Goal: Transaction & Acquisition: Book appointment/travel/reservation

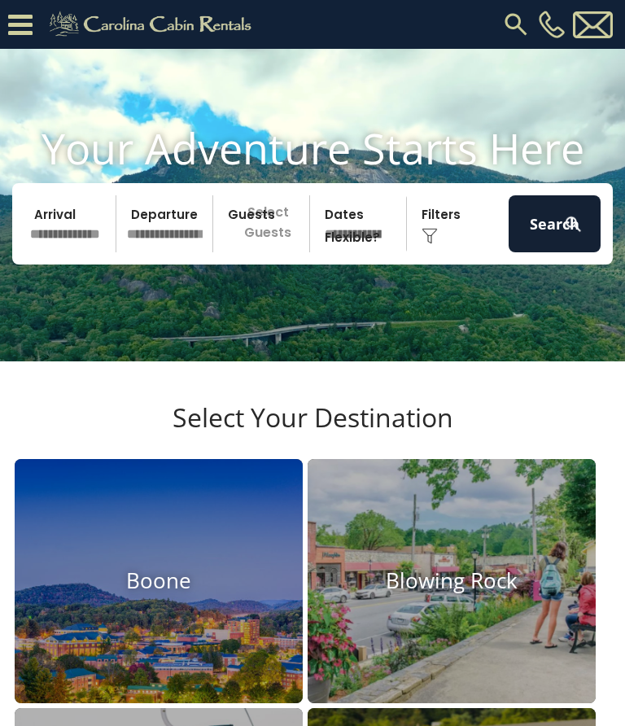
click at [516, 21] on img at bounding box center [516, 24] width 29 height 29
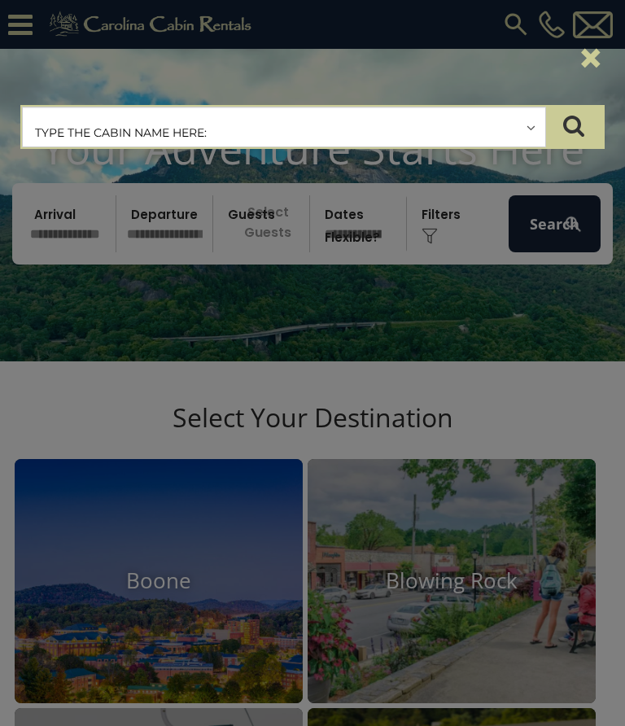
click at [60, 126] on input "text" at bounding box center [284, 127] width 523 height 41
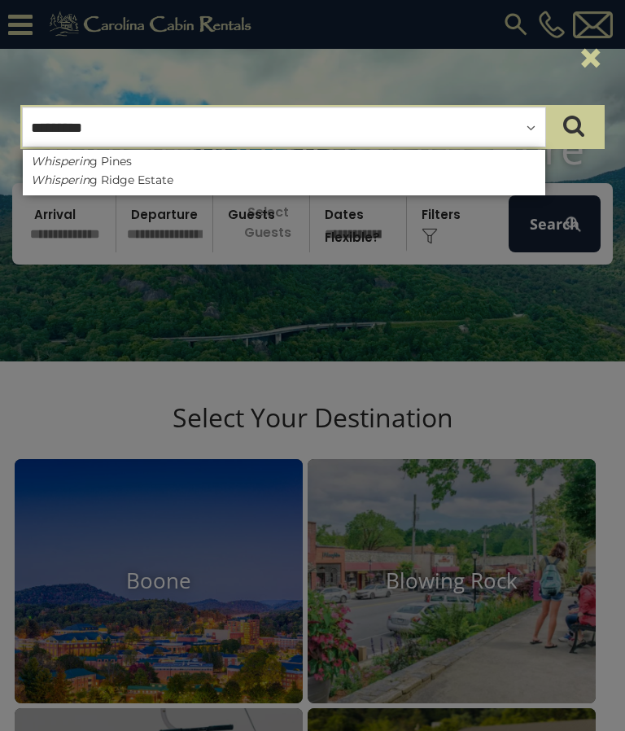
type input "**********"
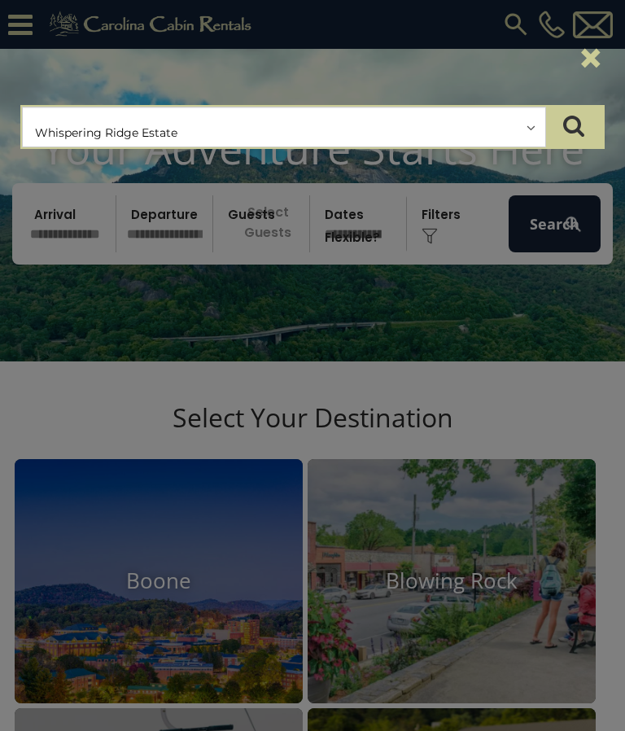
click at [573, 245] on div "**********" at bounding box center [312, 365] width 625 height 731
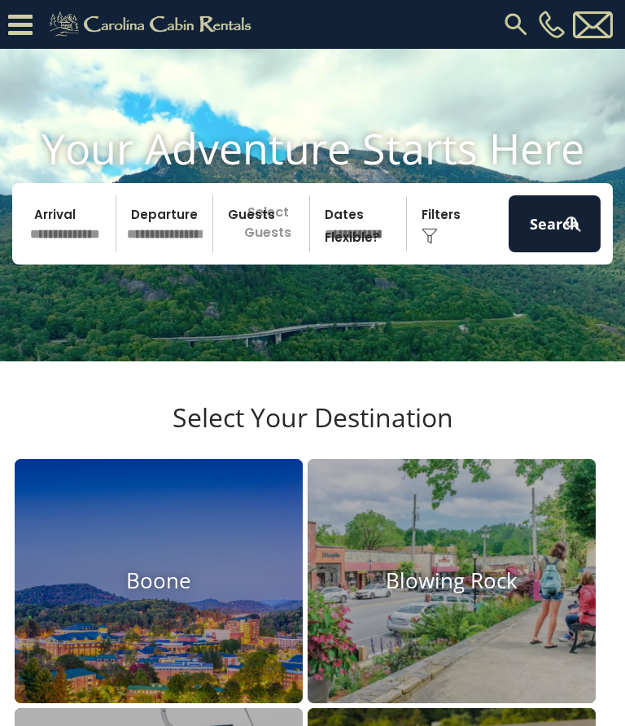
click at [514, 15] on img at bounding box center [516, 24] width 29 height 29
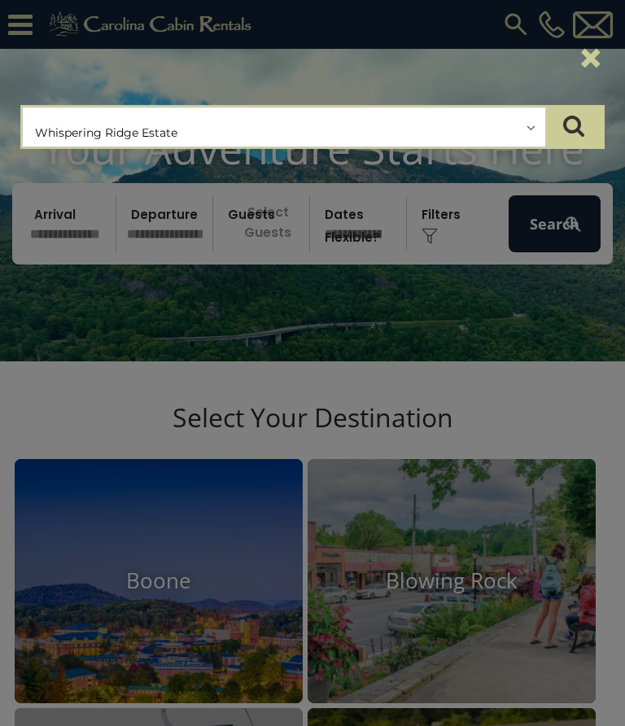
click at [204, 118] on input "text" at bounding box center [284, 127] width 523 height 41
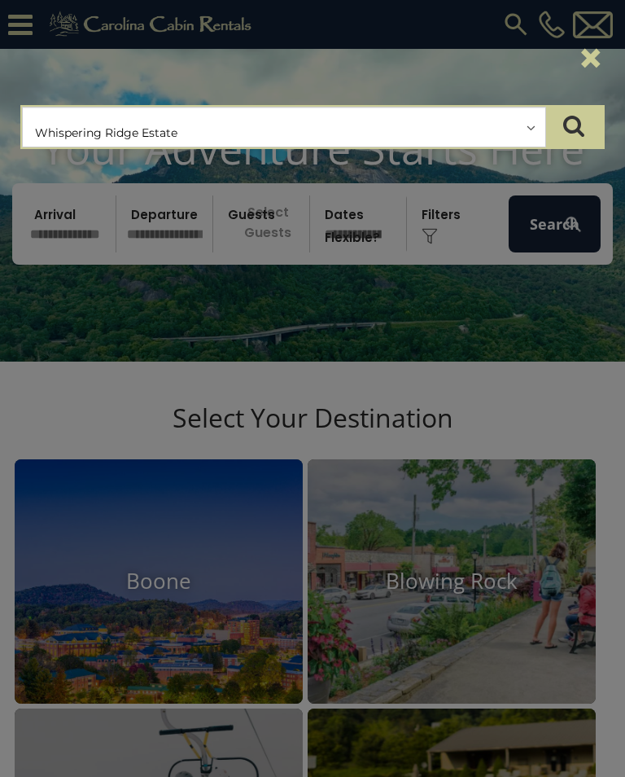
click at [535, 247] on div "**********" at bounding box center [312, 388] width 625 height 777
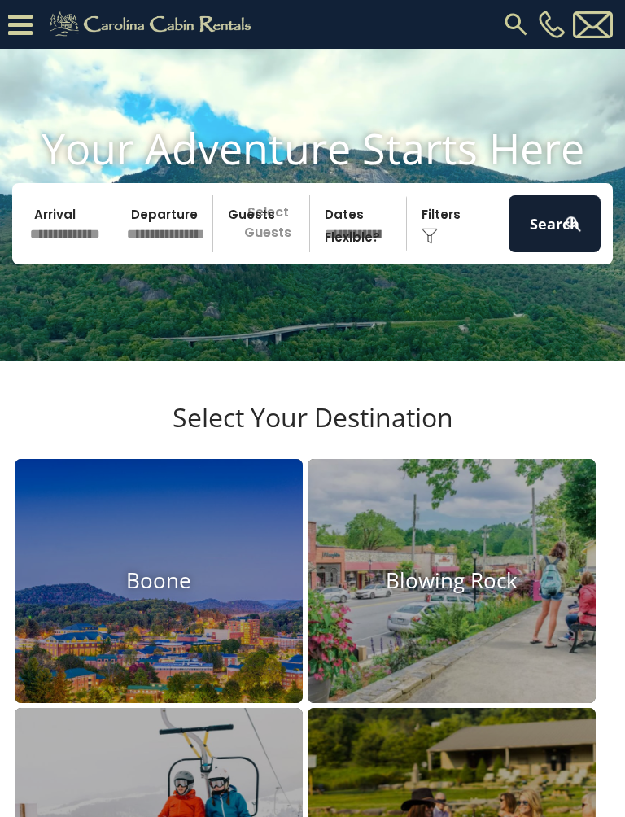
click at [572, 234] on img at bounding box center [573, 224] width 20 height 20
click at [517, 25] on img at bounding box center [516, 24] width 29 height 29
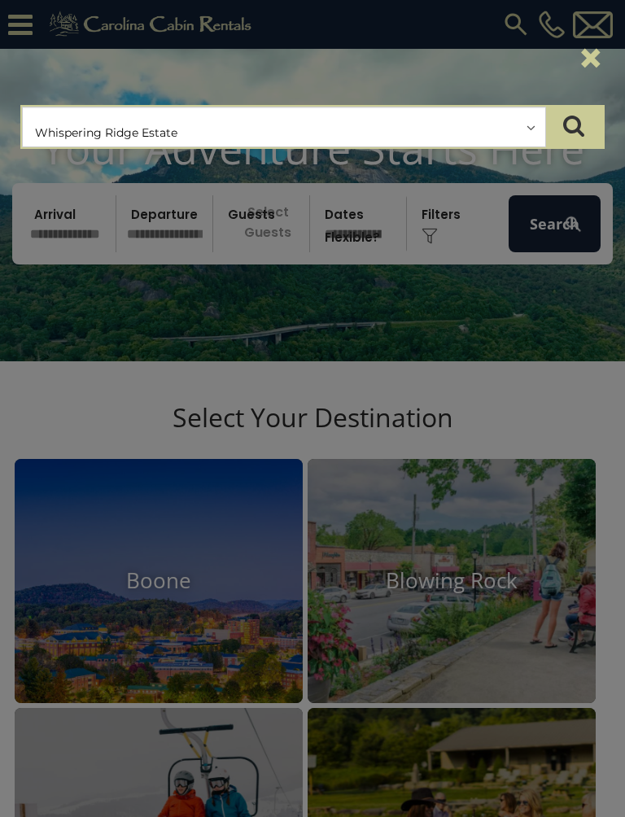
click at [168, 134] on input "text" at bounding box center [284, 127] width 523 height 41
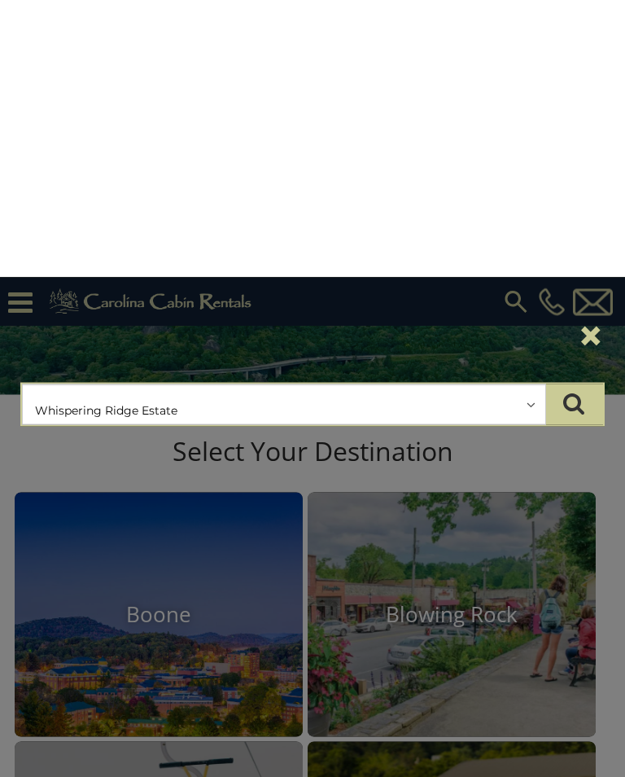
scroll to position [278, 0]
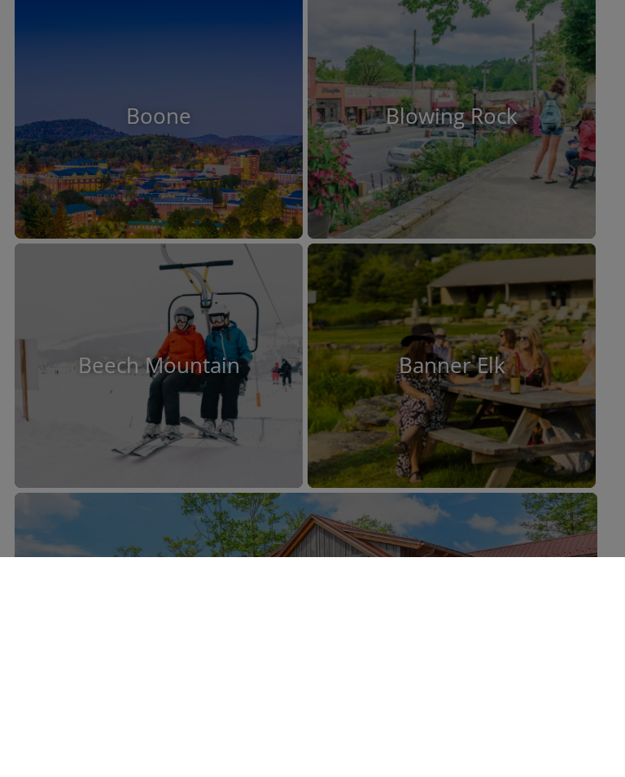
click at [475, 161] on div "**********" at bounding box center [312, 388] width 625 height 777
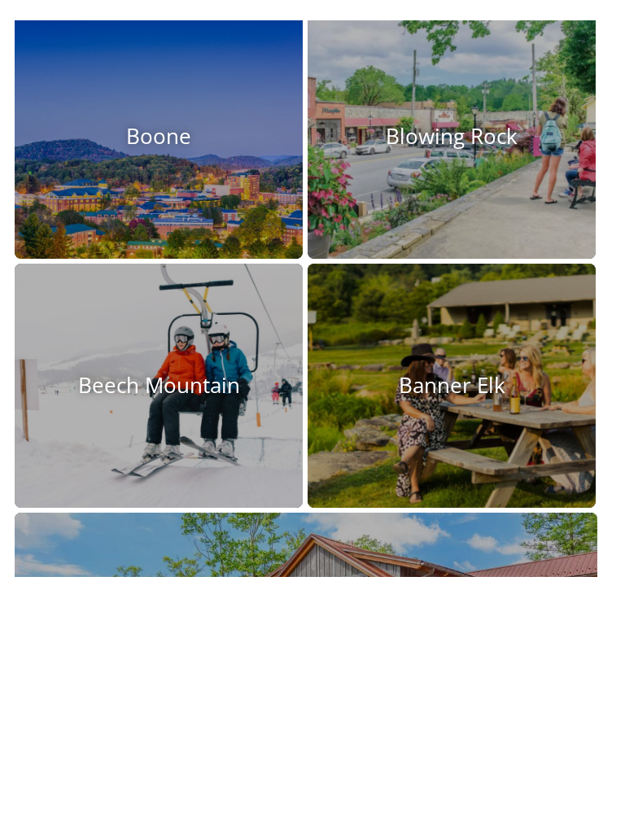
scroll to position [498, 0]
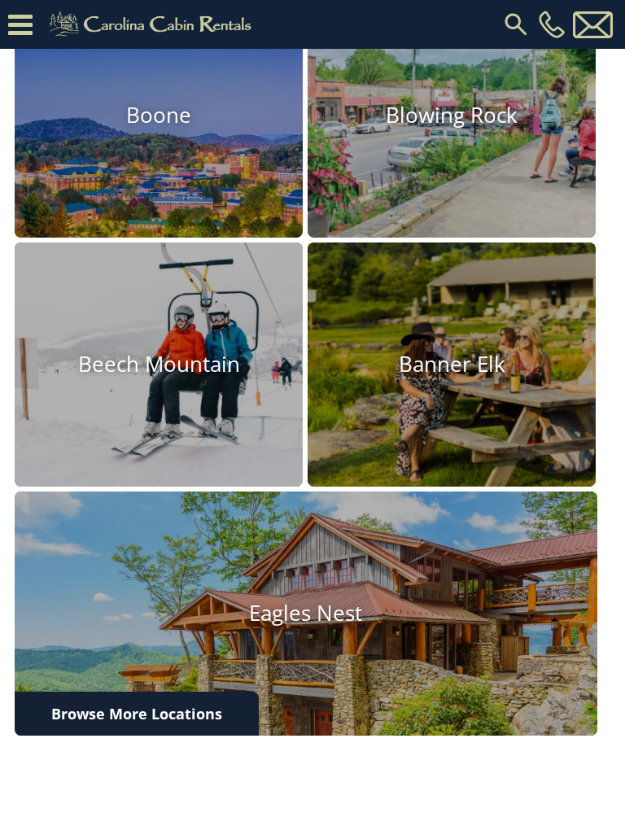
click at [496, 171] on img at bounding box center [452, 115] width 288 height 244
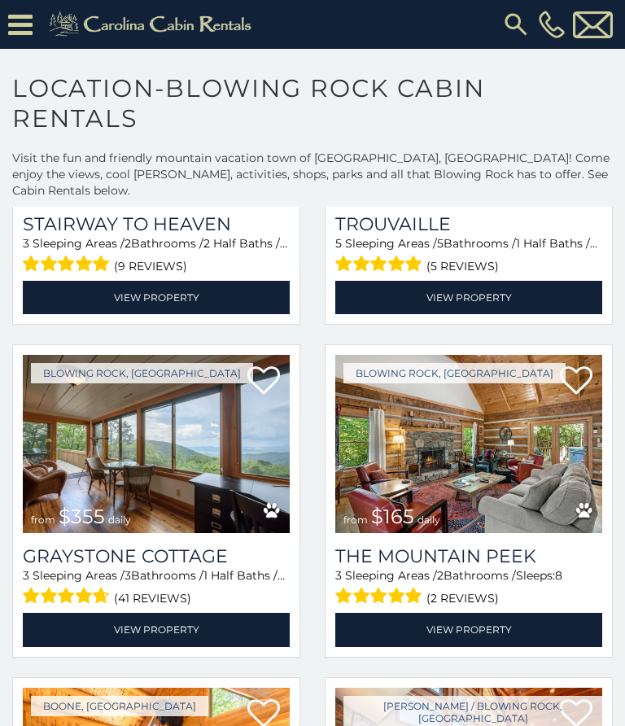
scroll to position [3931, 0]
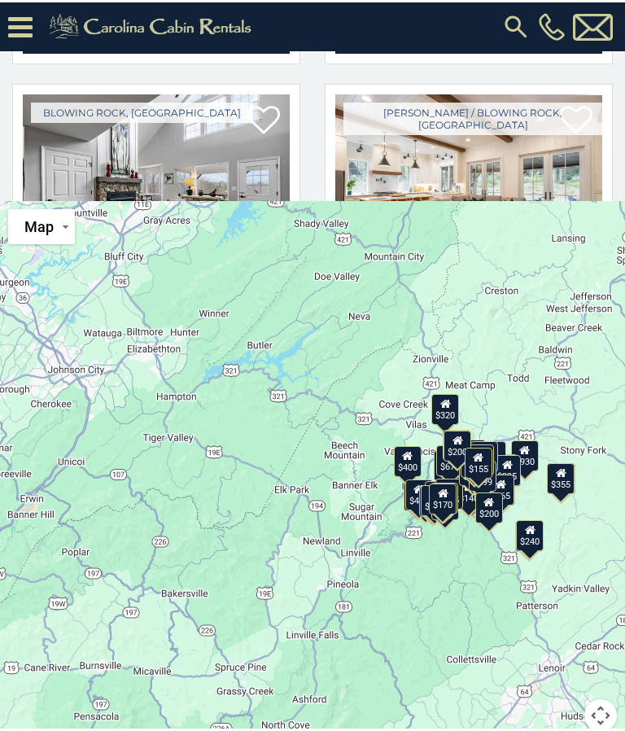
scroll to position [3300, 0]
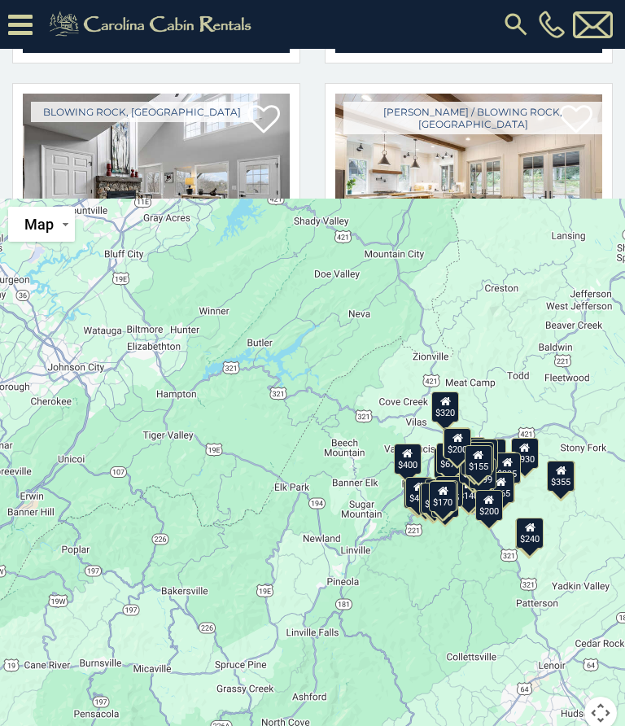
click at [525, 21] on img at bounding box center [516, 24] width 29 height 29
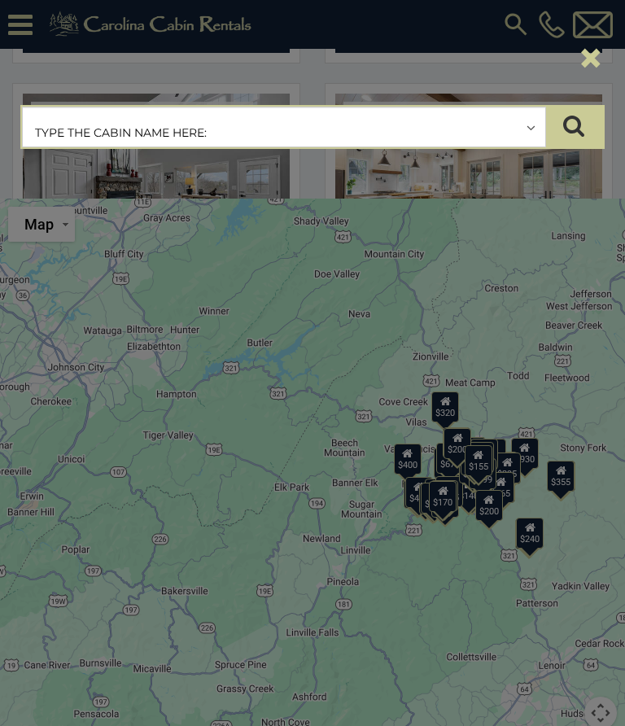
click at [282, 132] on input "text" at bounding box center [284, 127] width 523 height 41
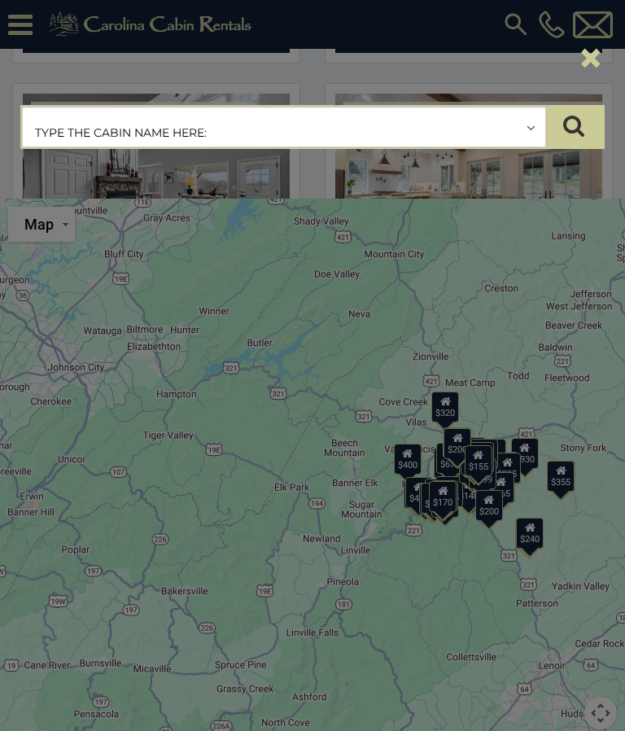
scroll to position [515, 0]
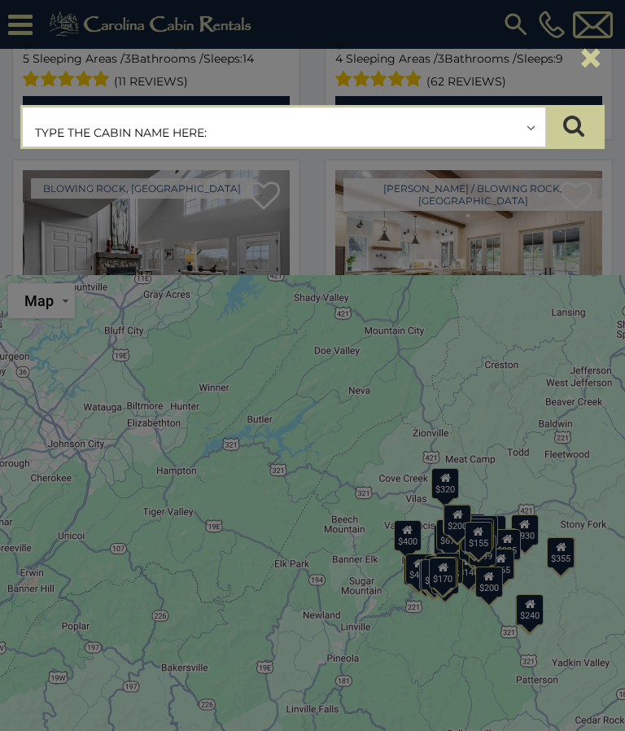
click at [200, 129] on input "text" at bounding box center [284, 127] width 523 height 41
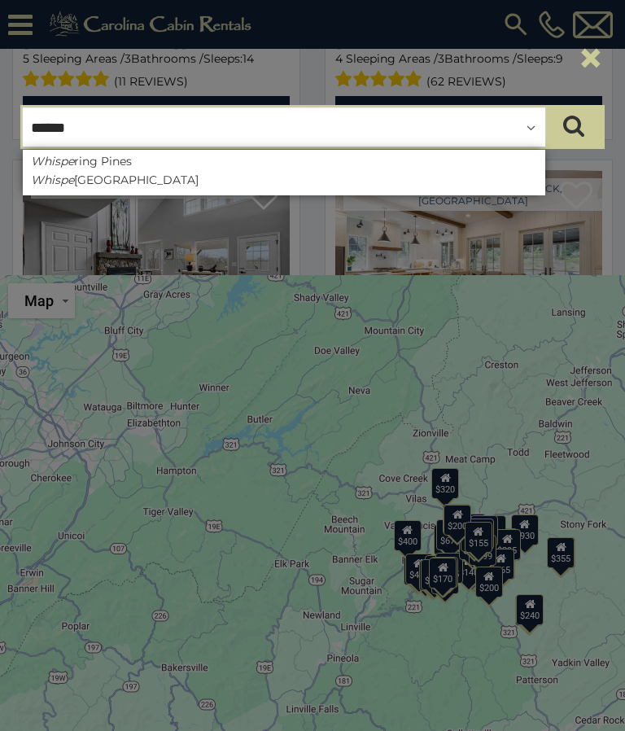
type input "*******"
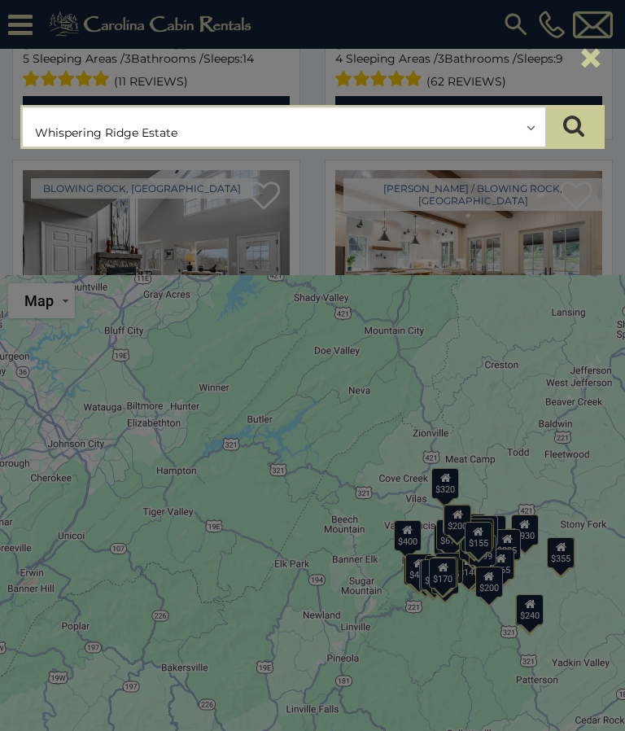
click at [330, 132] on input "text" at bounding box center [284, 127] width 523 height 41
click at [580, 122] on icon "submit" at bounding box center [573, 125] width 21 height 23
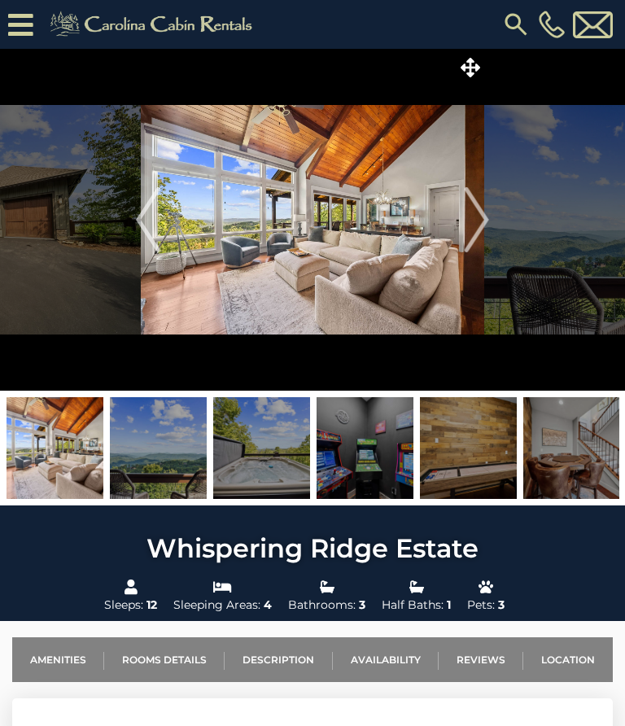
click at [154, 219] on img "Previous" at bounding box center [148, 219] width 24 height 65
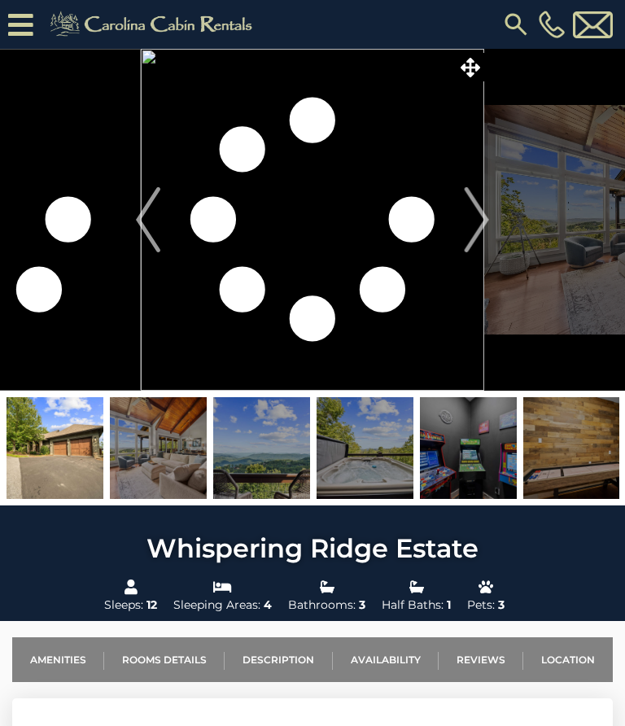
click at [68, 439] on img at bounding box center [55, 448] width 97 height 102
click at [73, 436] on img at bounding box center [55, 448] width 97 height 102
click at [471, 226] on img "Next" at bounding box center [477, 219] width 24 height 65
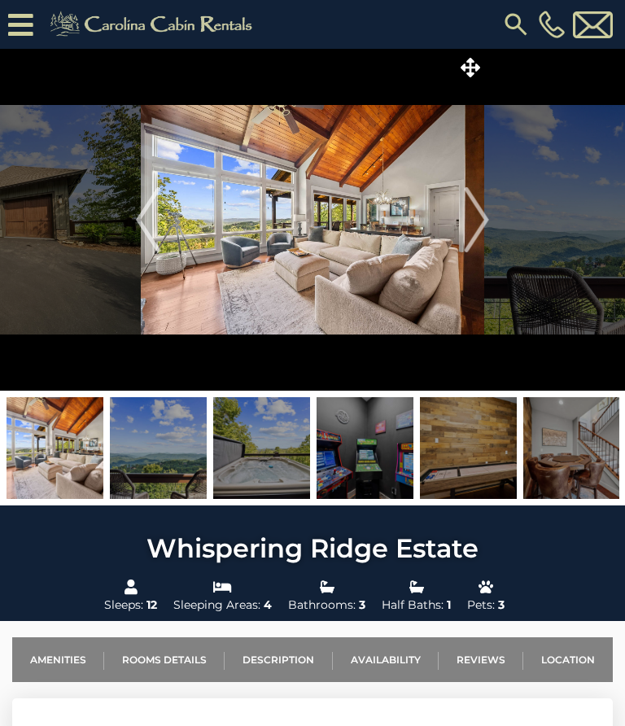
click at [483, 221] on img "Next" at bounding box center [477, 219] width 24 height 65
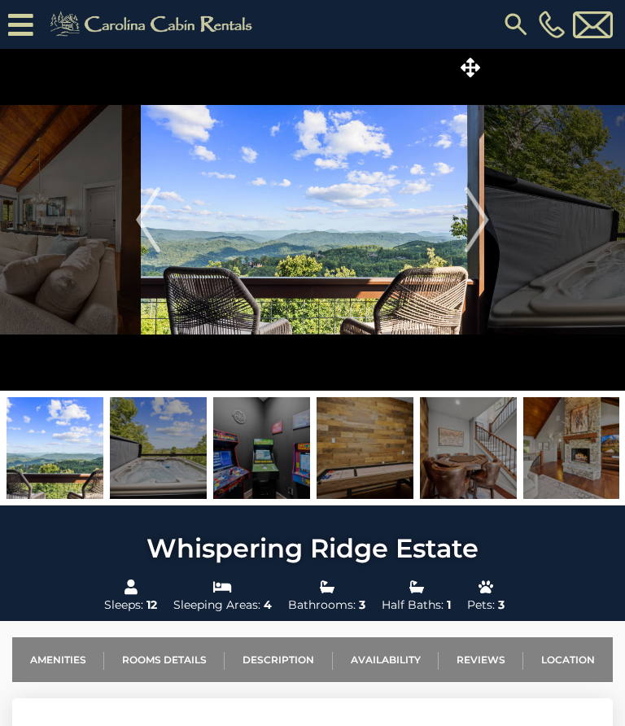
click at [378, 203] on img at bounding box center [313, 220] width 344 height 342
click at [358, 219] on img at bounding box center [313, 220] width 344 height 342
click at [478, 236] on img "Next" at bounding box center [477, 219] width 24 height 65
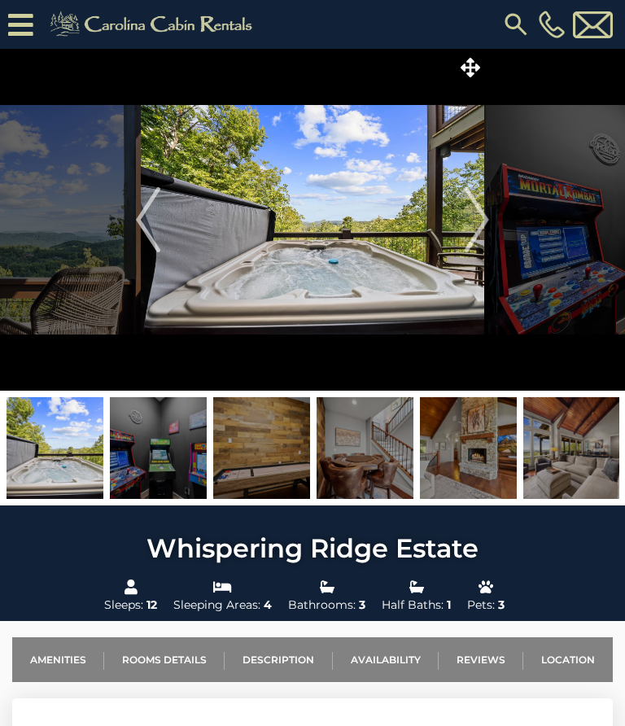
click at [488, 215] on img "Next" at bounding box center [477, 219] width 24 height 65
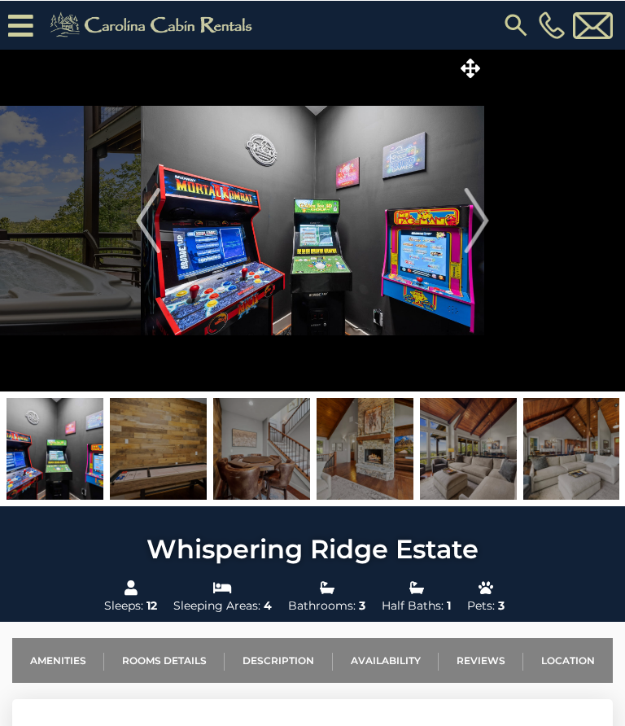
scroll to position [2, 0]
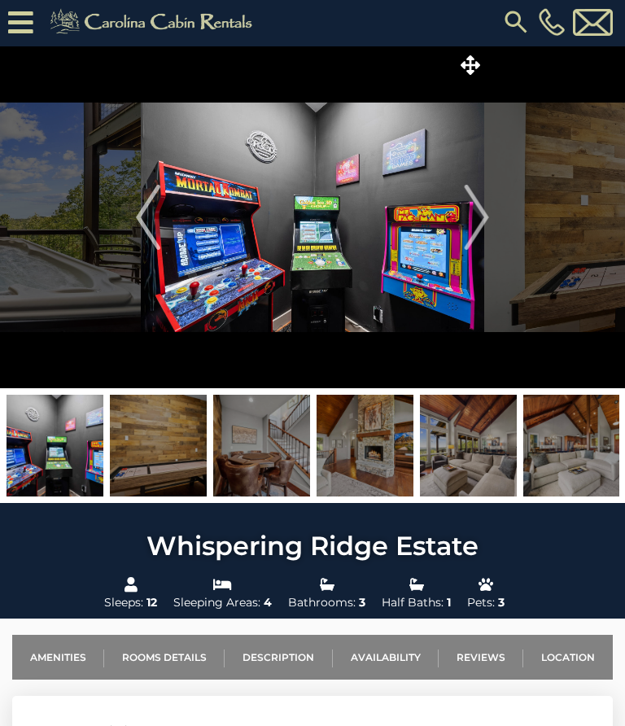
click at [487, 213] on img "Next" at bounding box center [477, 218] width 24 height 65
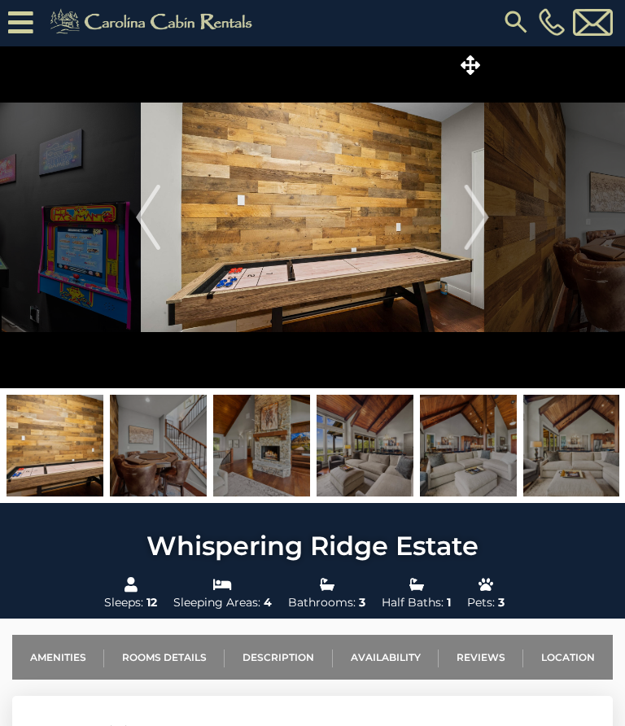
click at [483, 222] on img "Next" at bounding box center [477, 217] width 24 height 65
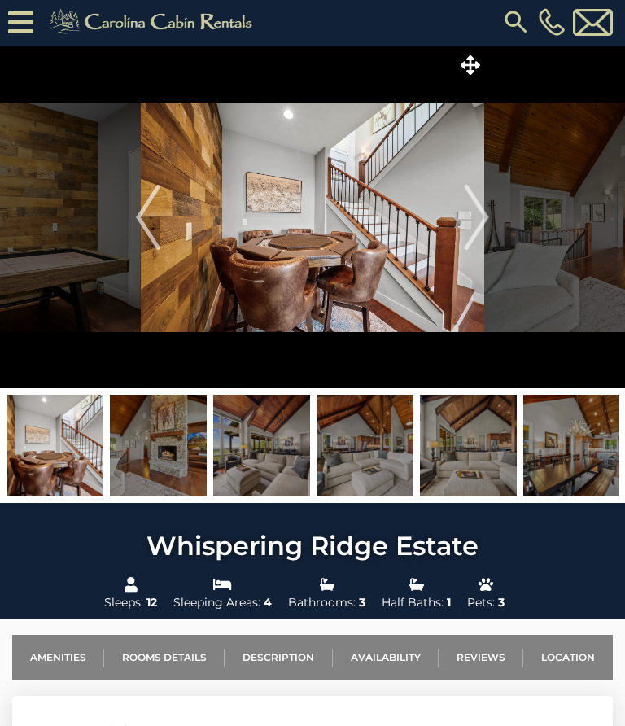
click at [475, 219] on img "Next" at bounding box center [477, 217] width 24 height 65
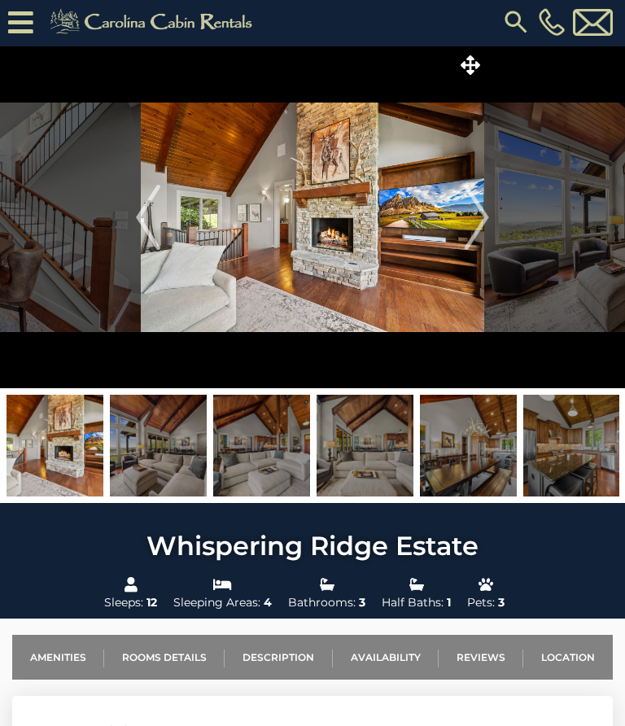
click at [470, 212] on img "Next" at bounding box center [477, 217] width 24 height 65
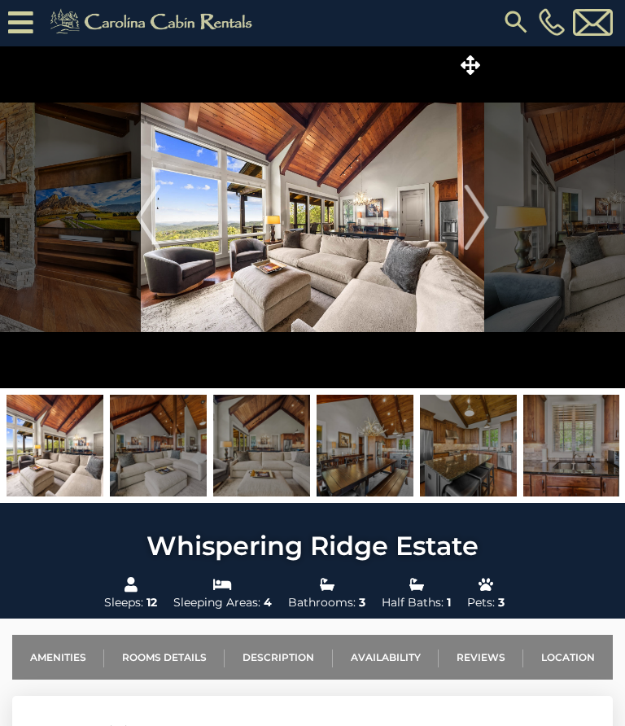
click at [475, 221] on img "Next" at bounding box center [477, 217] width 24 height 65
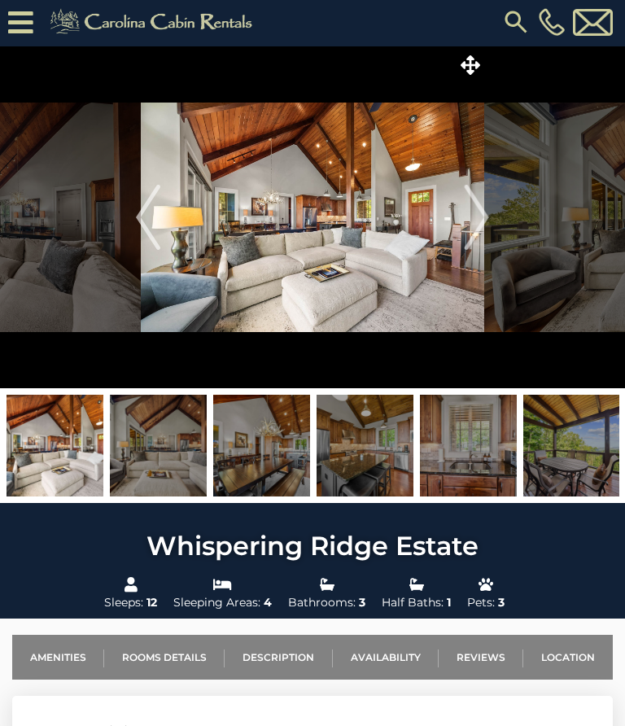
click at [484, 211] on img "Next" at bounding box center [477, 217] width 24 height 65
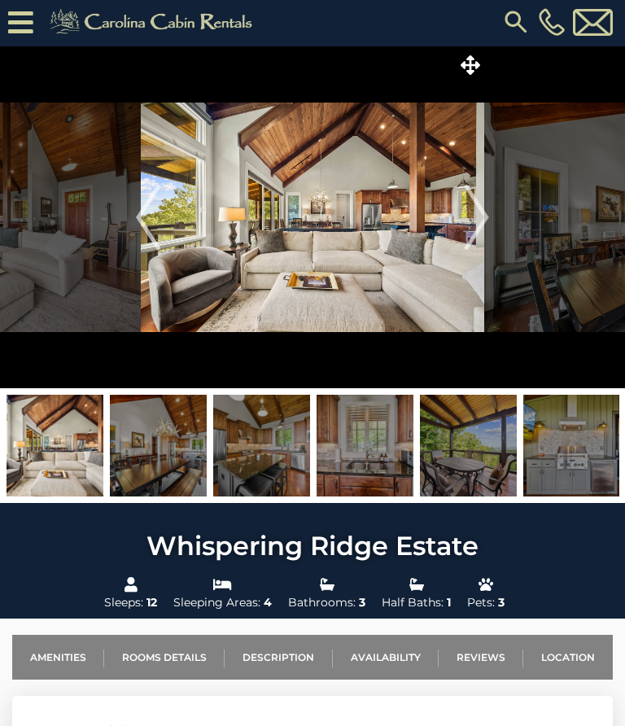
click at [484, 215] on img "Next" at bounding box center [477, 217] width 24 height 65
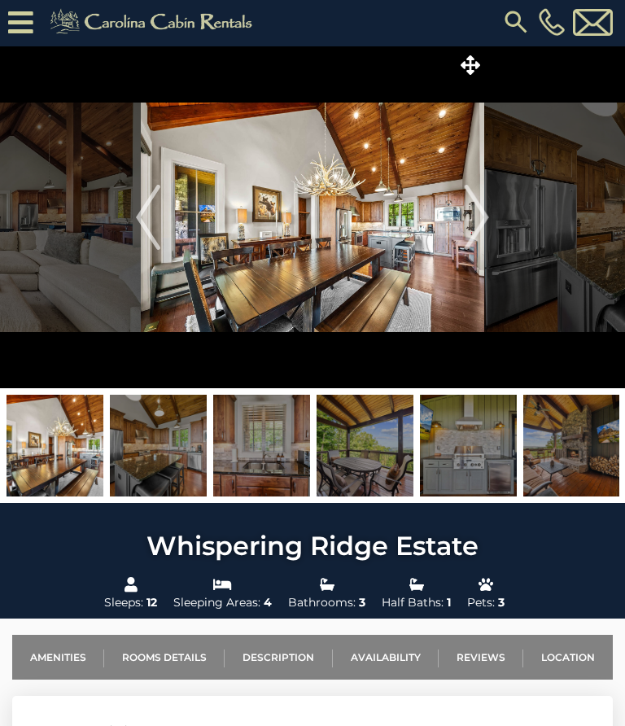
click at [482, 214] on img "Next" at bounding box center [477, 217] width 24 height 65
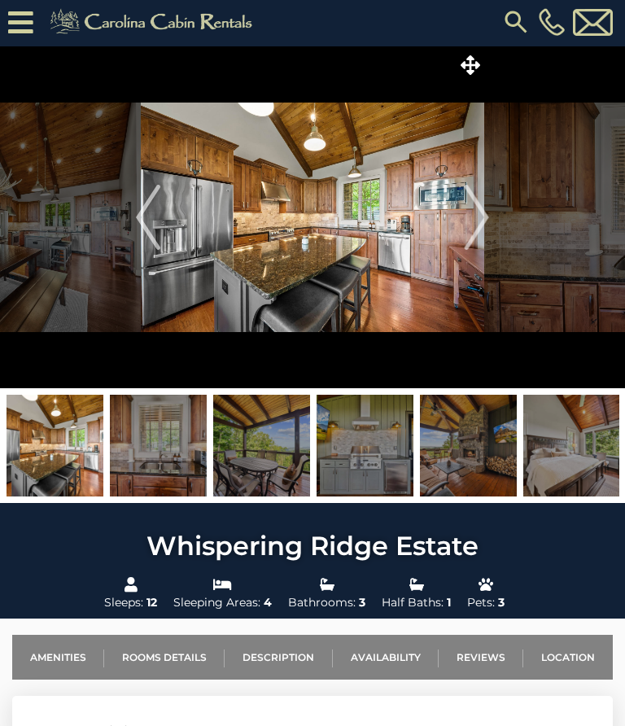
click at [156, 230] on img "Previous" at bounding box center [148, 217] width 24 height 65
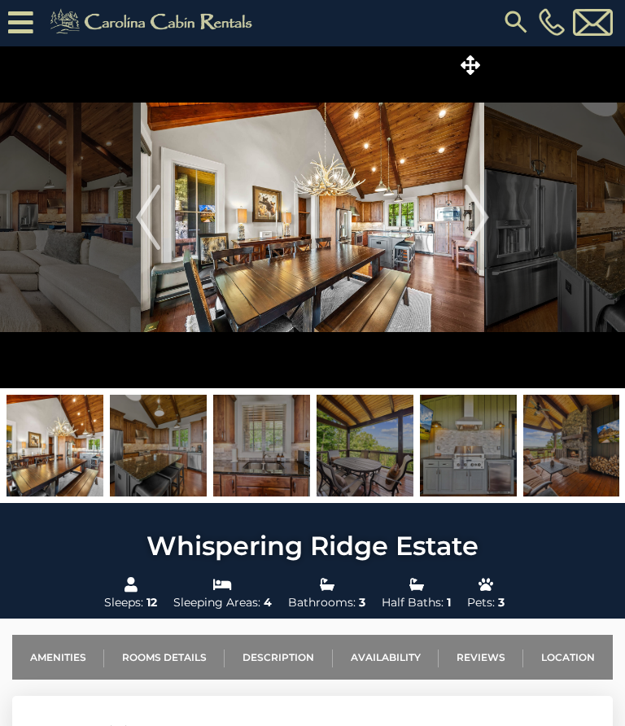
click at [482, 212] on img "Next" at bounding box center [477, 217] width 24 height 65
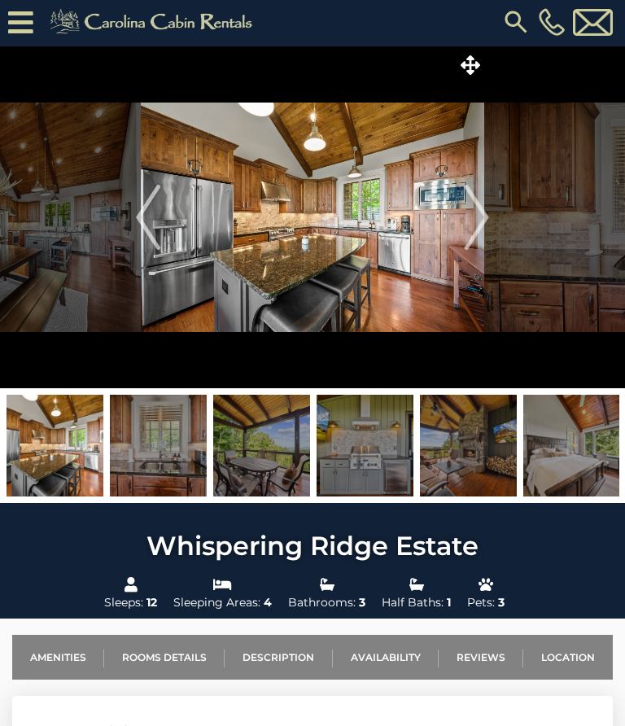
click at [487, 225] on img "Next" at bounding box center [477, 217] width 24 height 65
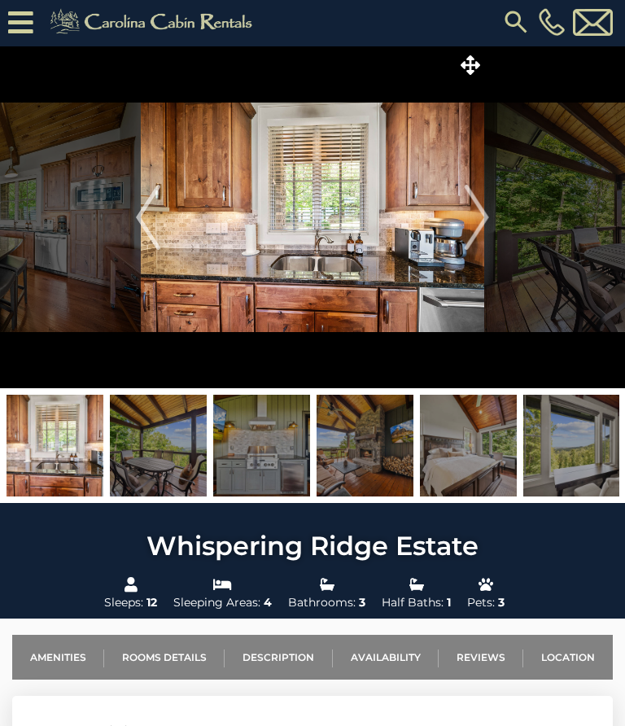
click at [484, 215] on img "Next" at bounding box center [477, 217] width 24 height 65
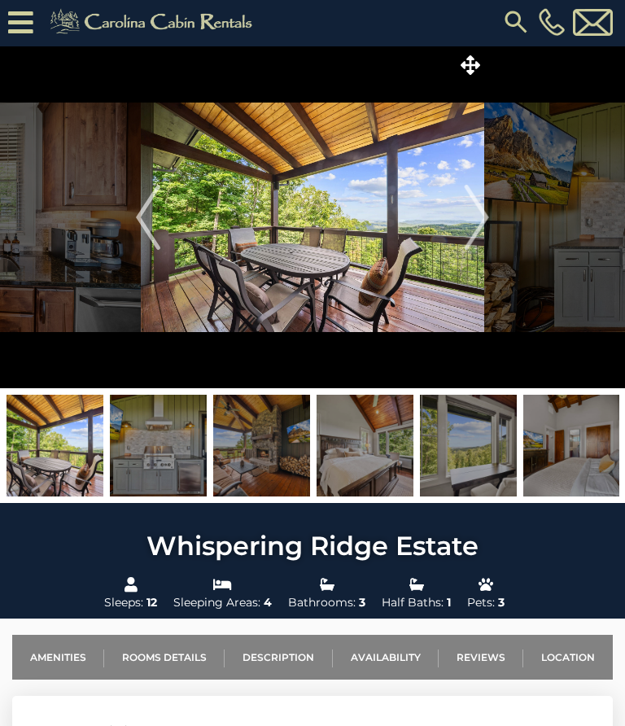
click at [488, 202] on img "Next" at bounding box center [477, 217] width 24 height 65
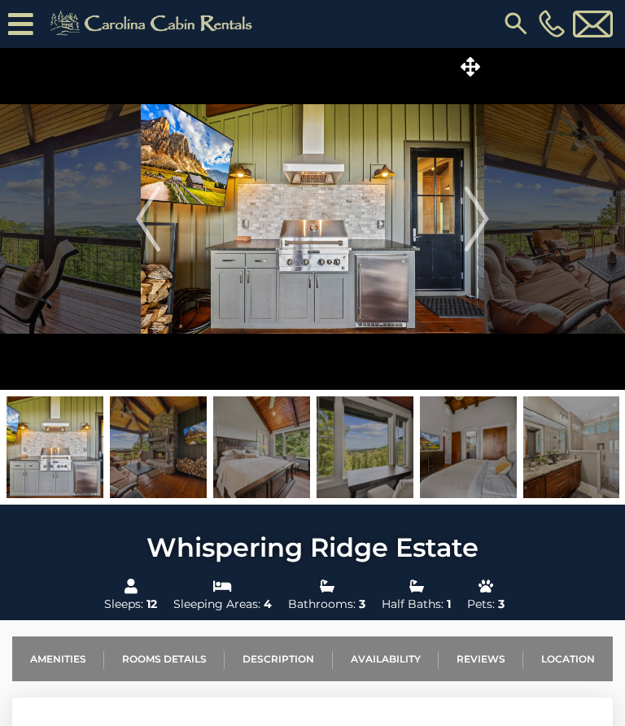
click at [485, 213] on img "Next" at bounding box center [477, 218] width 24 height 65
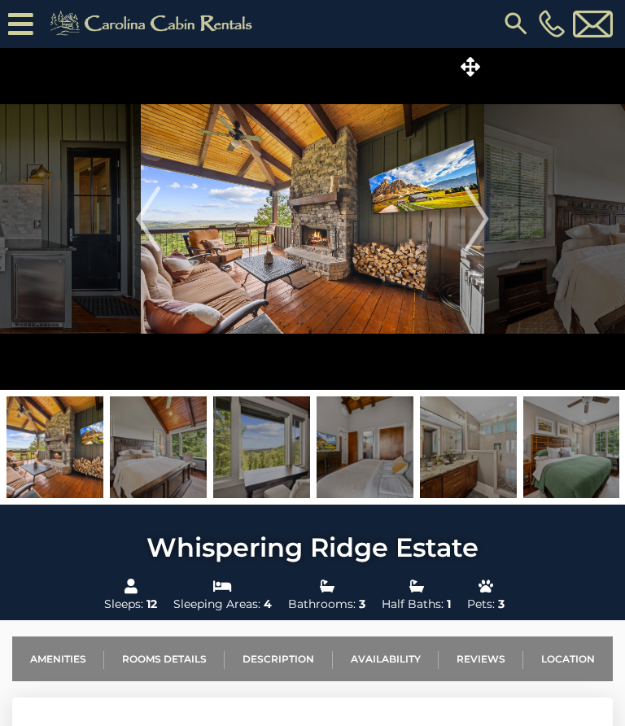
click at [488, 217] on img "Next" at bounding box center [477, 218] width 24 height 65
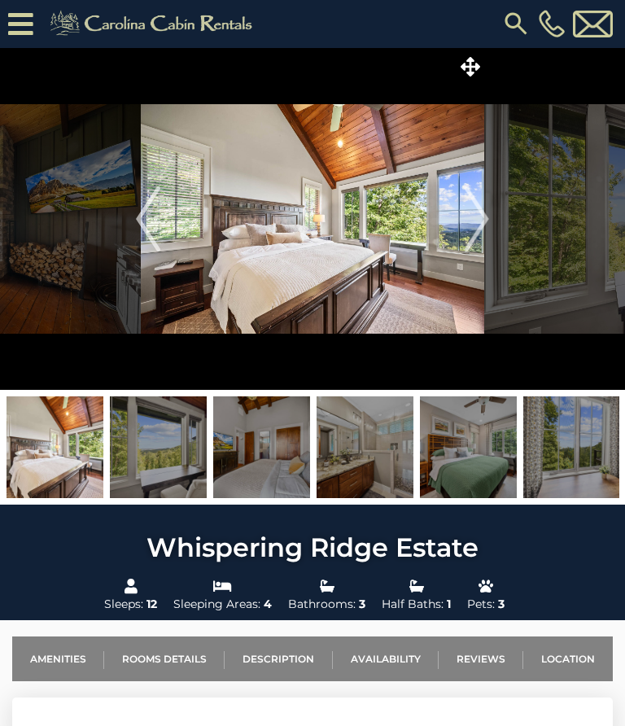
click at [486, 217] on img "Next" at bounding box center [477, 218] width 24 height 65
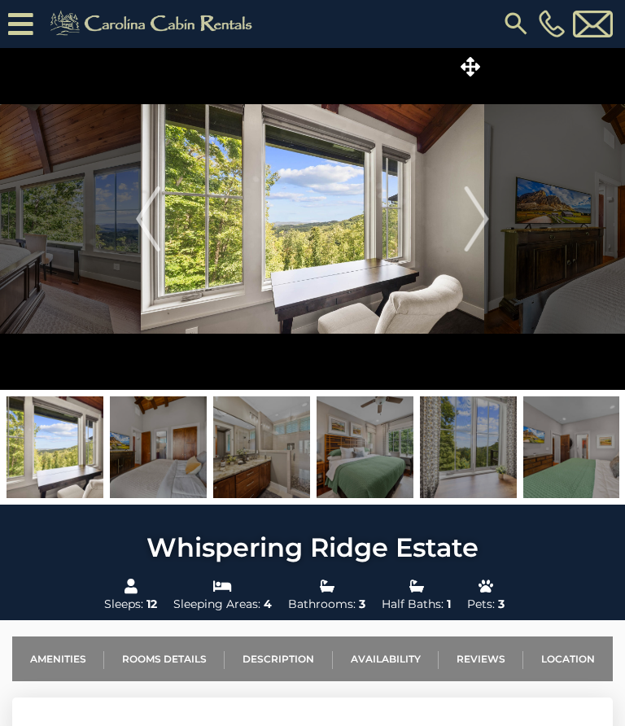
click at [488, 223] on img "Next" at bounding box center [477, 218] width 24 height 65
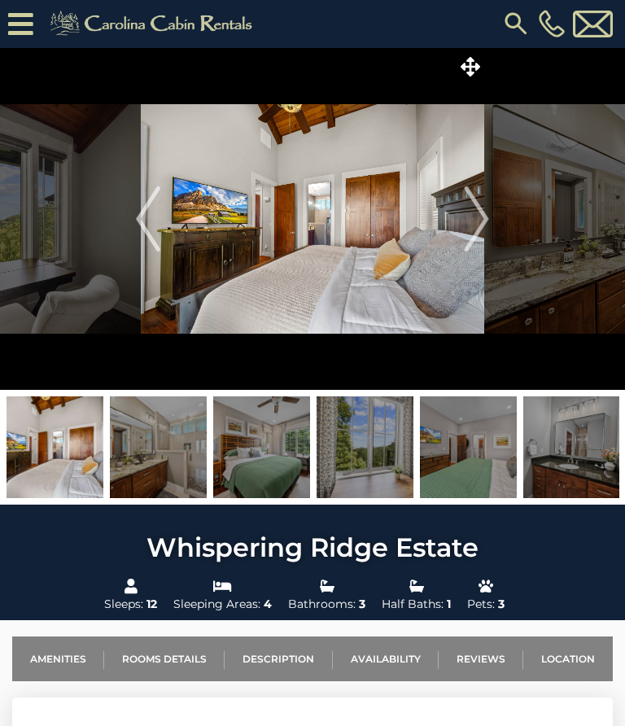
click at [484, 215] on img "Next" at bounding box center [477, 218] width 24 height 65
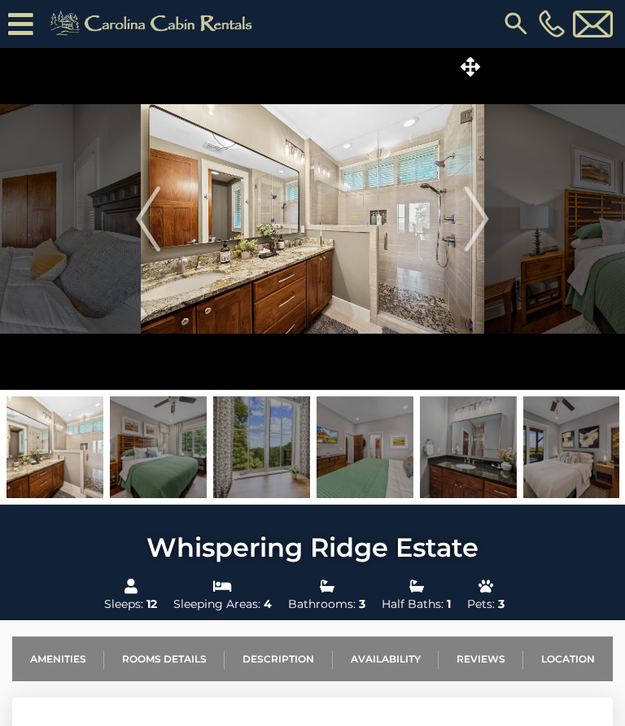
click at [485, 221] on img "Next" at bounding box center [477, 218] width 24 height 65
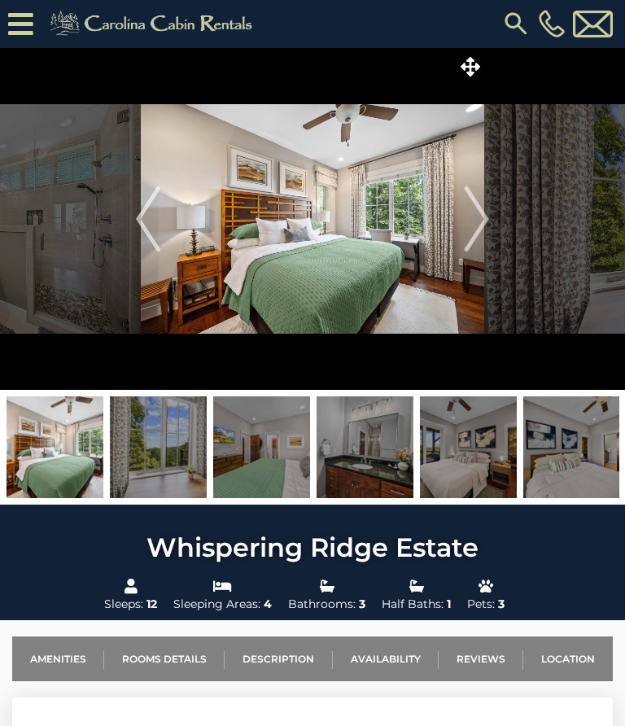
click at [480, 217] on img "Next" at bounding box center [477, 218] width 24 height 65
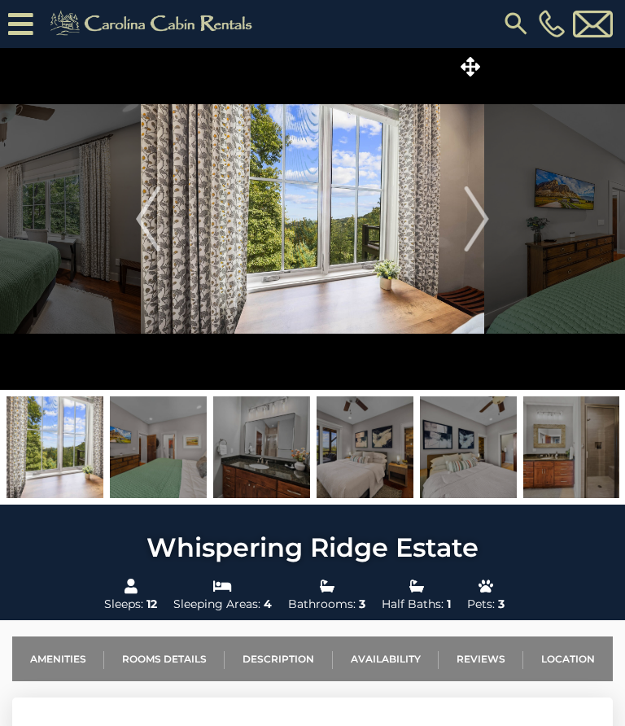
click at [477, 226] on img "Next" at bounding box center [477, 218] width 24 height 65
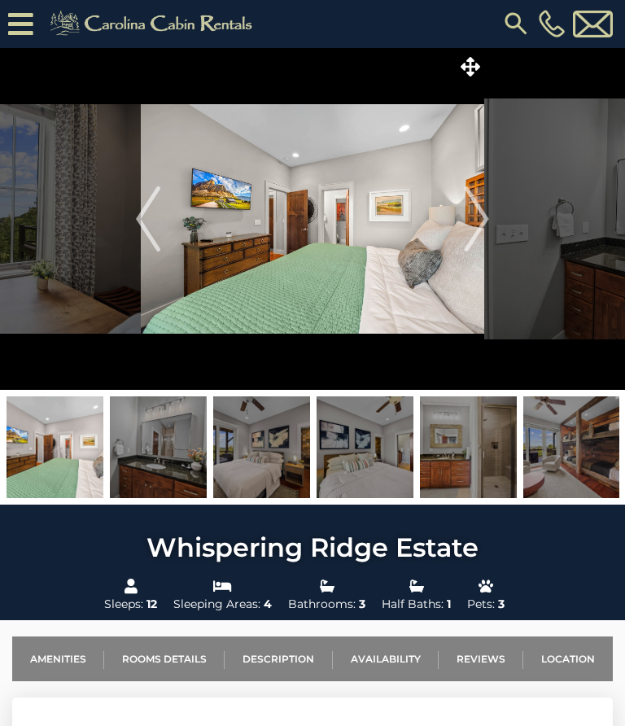
click at [483, 211] on img "Next" at bounding box center [477, 218] width 24 height 65
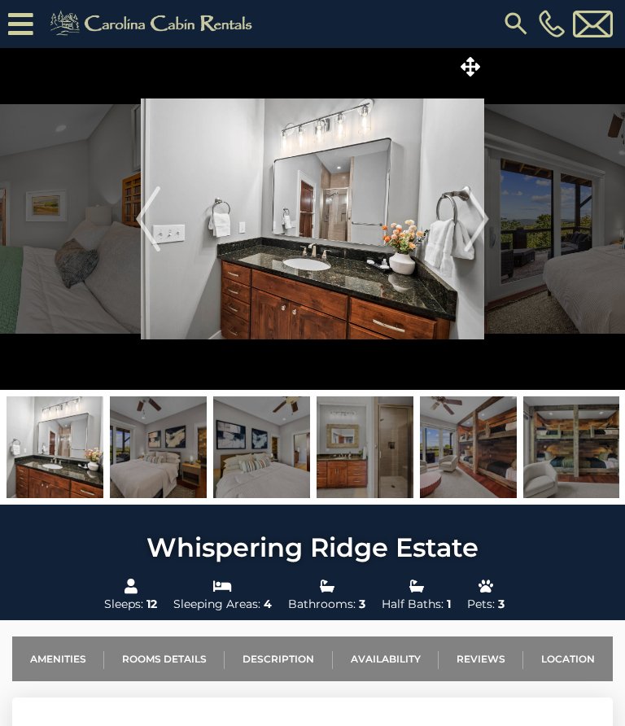
click at [487, 216] on img "Next" at bounding box center [477, 218] width 24 height 65
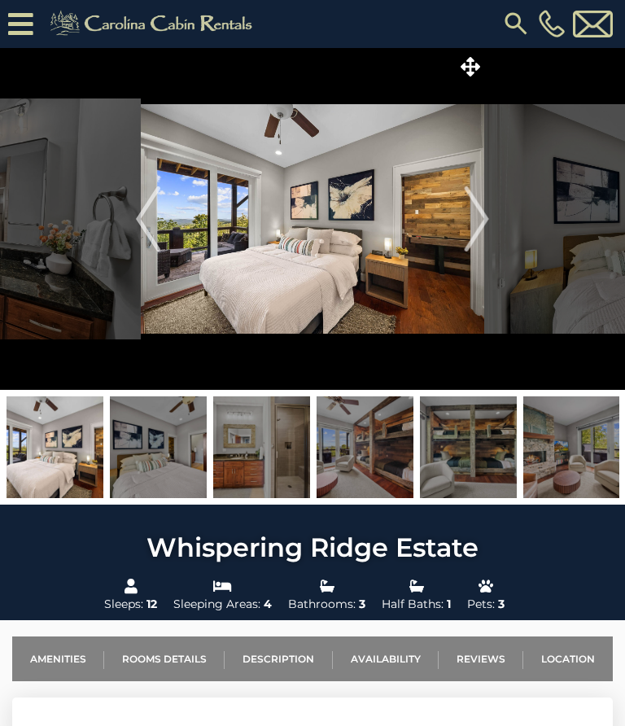
click at [488, 217] on img "Next" at bounding box center [477, 218] width 24 height 65
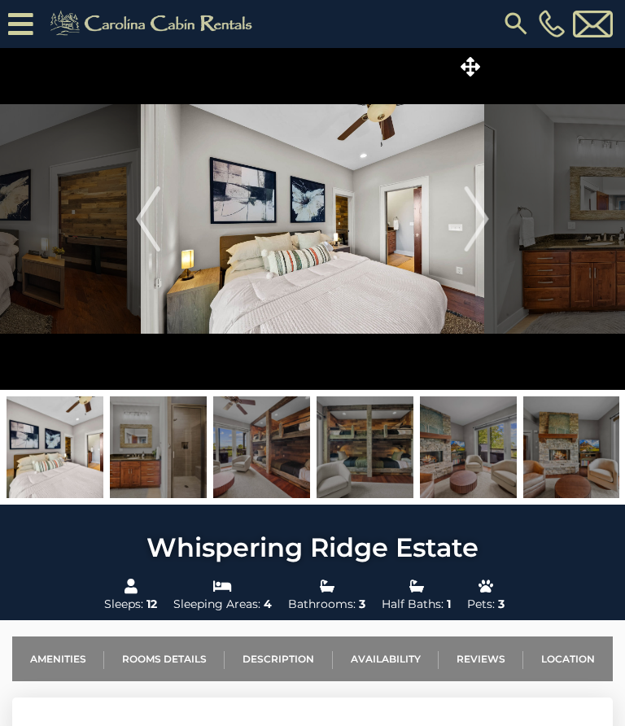
click at [479, 219] on img "Next" at bounding box center [477, 218] width 24 height 65
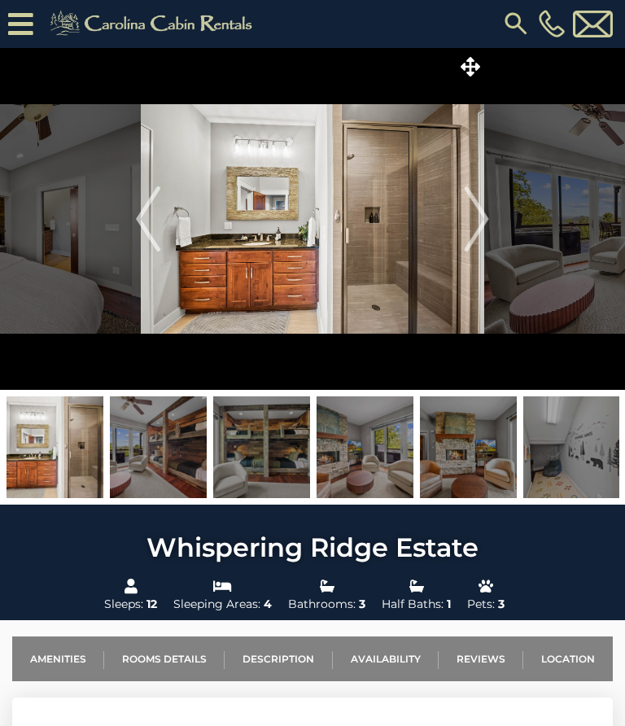
click at [485, 219] on img "Next" at bounding box center [477, 218] width 24 height 65
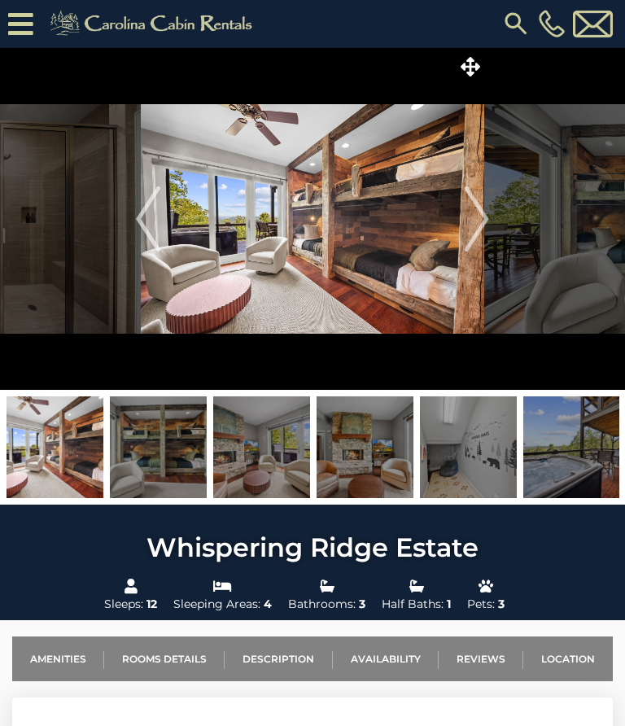
click at [485, 215] on img "Next" at bounding box center [477, 218] width 24 height 65
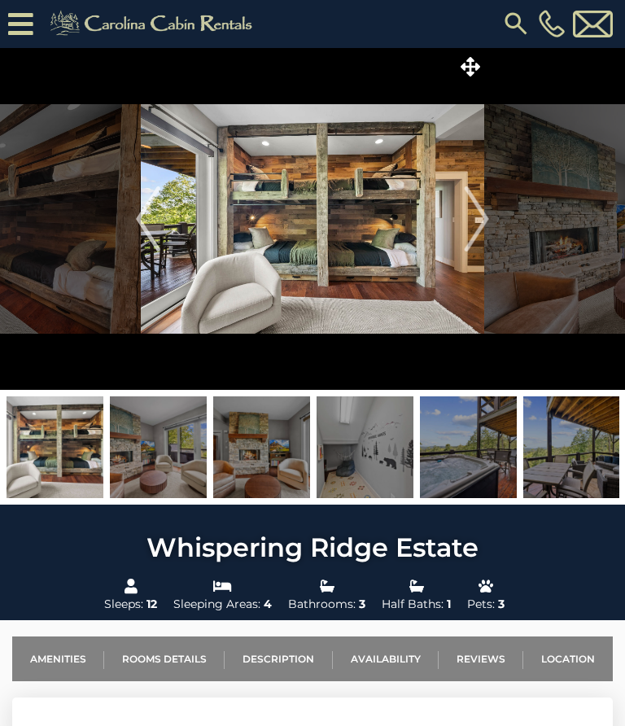
click at [484, 229] on img "Next" at bounding box center [477, 218] width 24 height 65
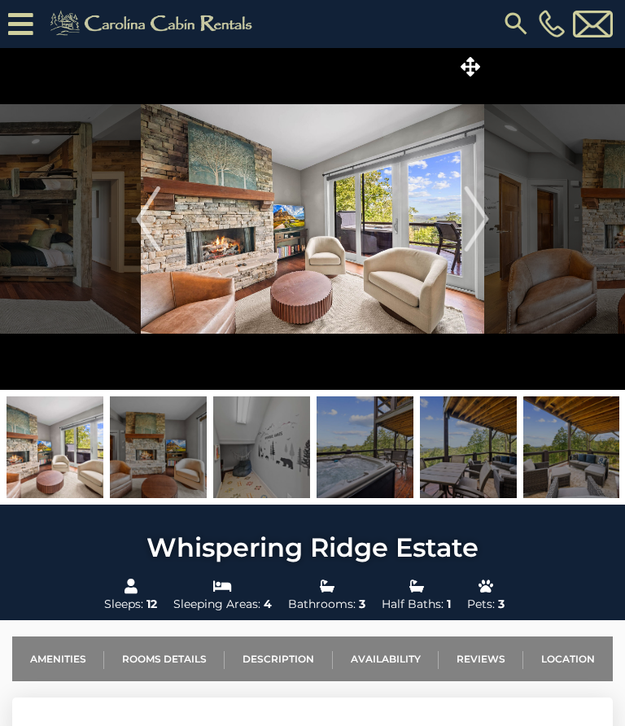
click at [488, 225] on img "Next" at bounding box center [477, 218] width 24 height 65
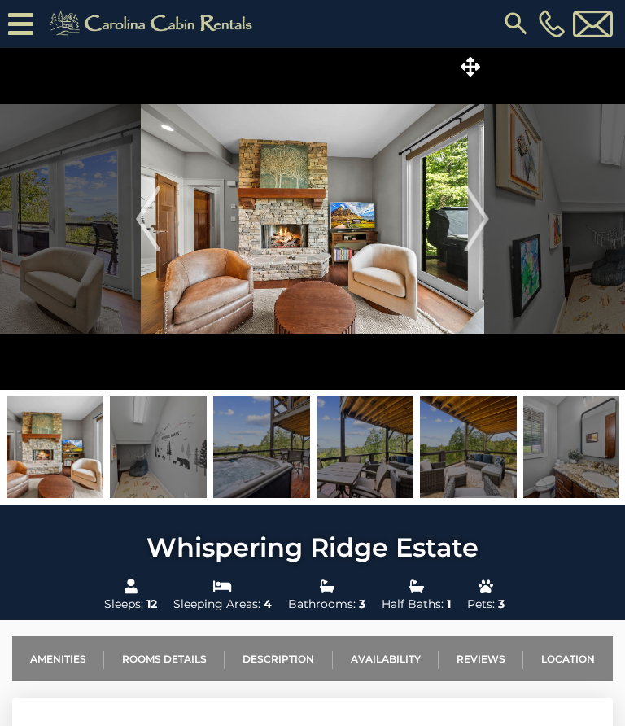
click at [487, 221] on img "Next" at bounding box center [477, 218] width 24 height 65
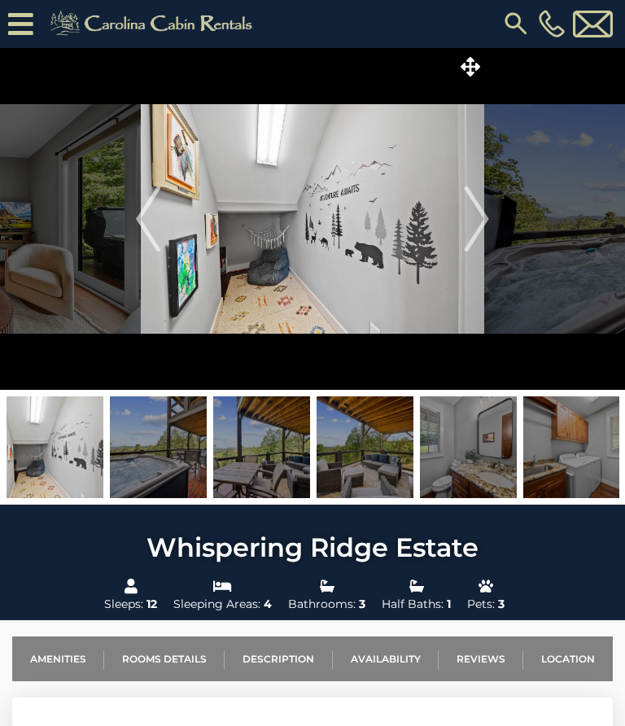
click at [478, 223] on img "Next" at bounding box center [477, 218] width 24 height 65
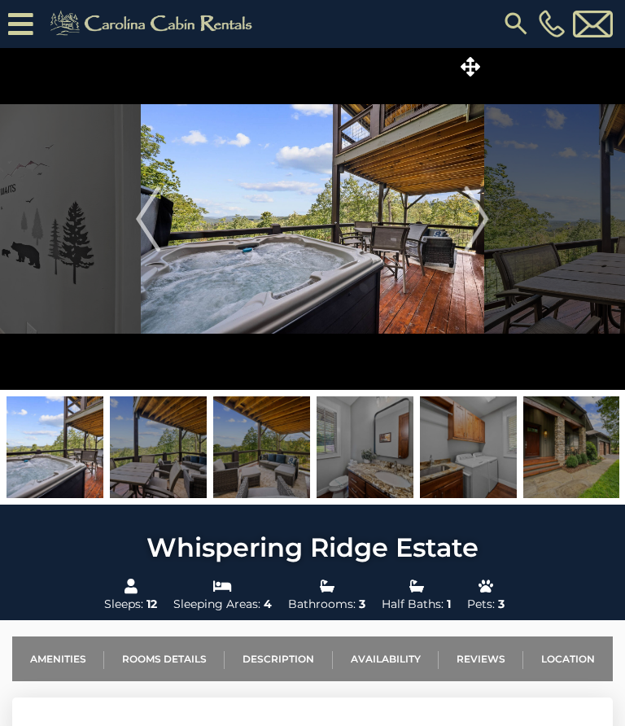
click at [475, 217] on img "Next" at bounding box center [477, 218] width 24 height 65
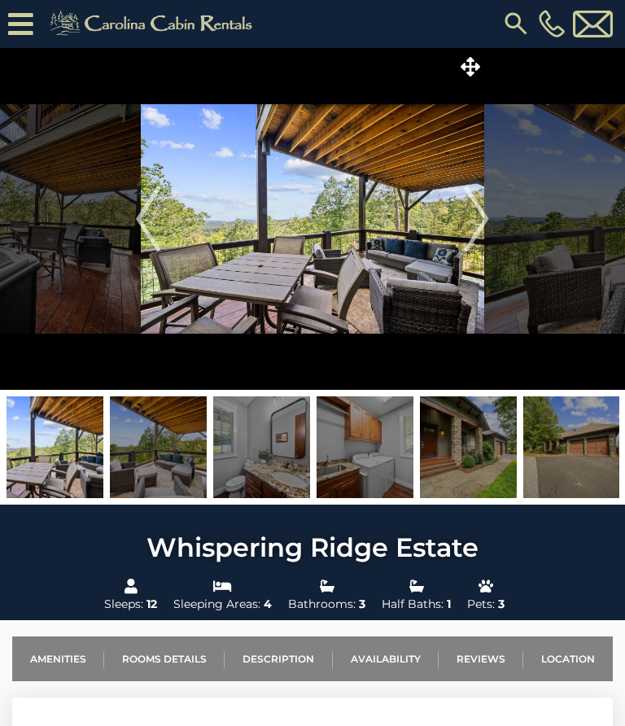
click at [486, 216] on img "Next" at bounding box center [477, 218] width 24 height 65
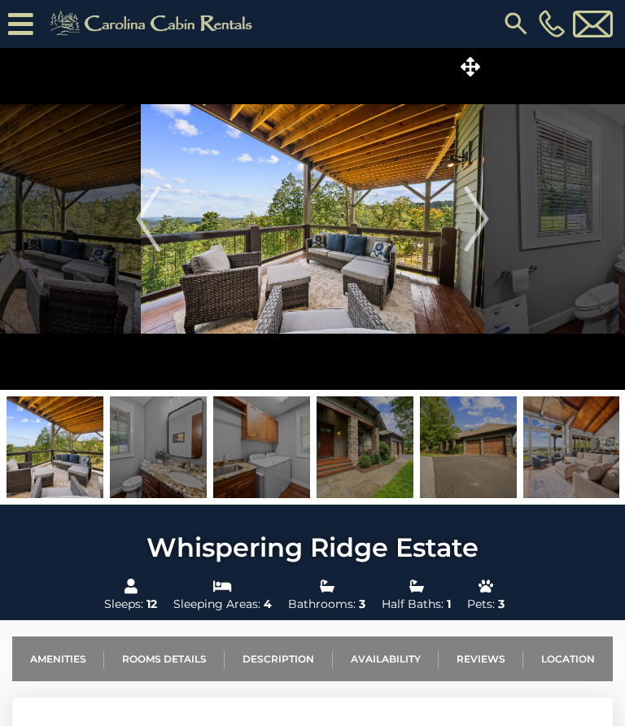
click at [480, 217] on img "Next" at bounding box center [477, 218] width 24 height 65
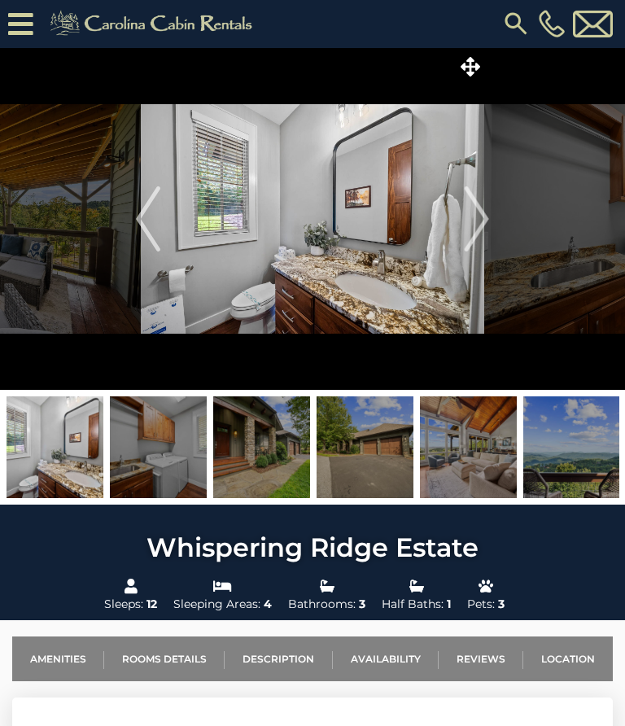
click at [476, 225] on img "Next" at bounding box center [477, 218] width 24 height 65
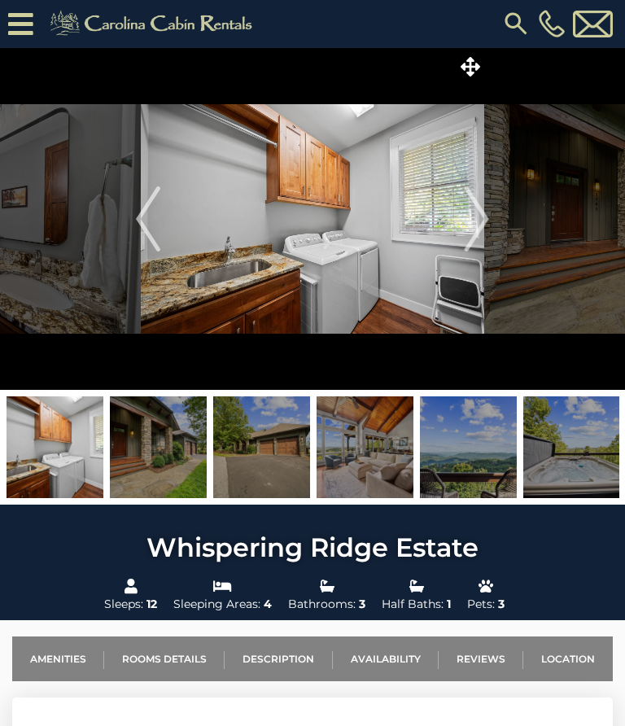
click at [486, 213] on img "Next" at bounding box center [477, 218] width 24 height 65
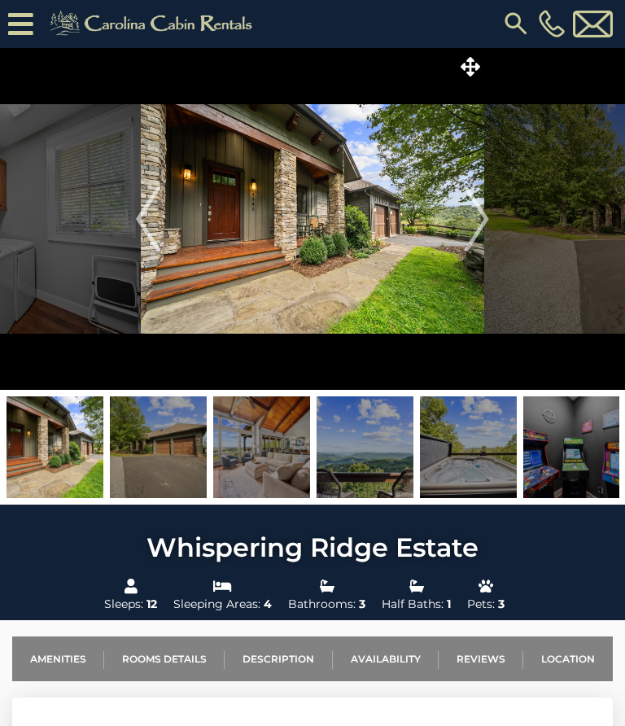
click at [478, 214] on img "Next" at bounding box center [477, 218] width 24 height 65
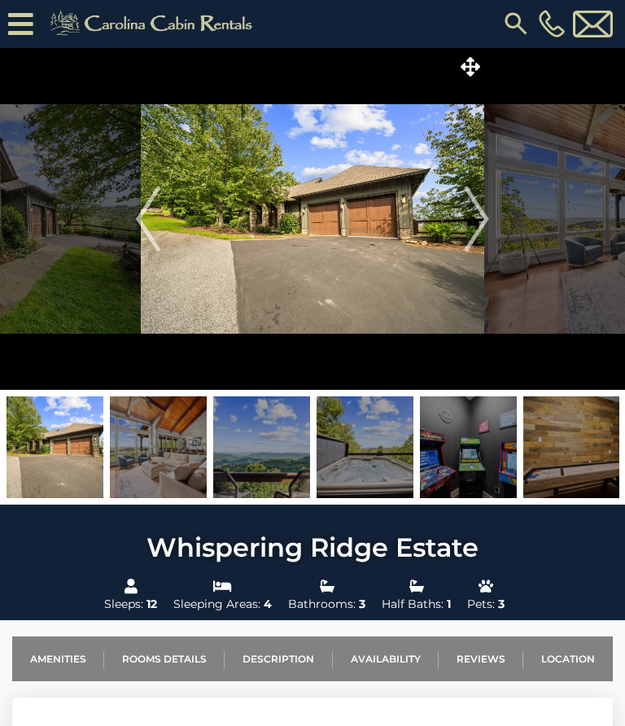
click at [488, 213] on img "Next" at bounding box center [477, 218] width 24 height 65
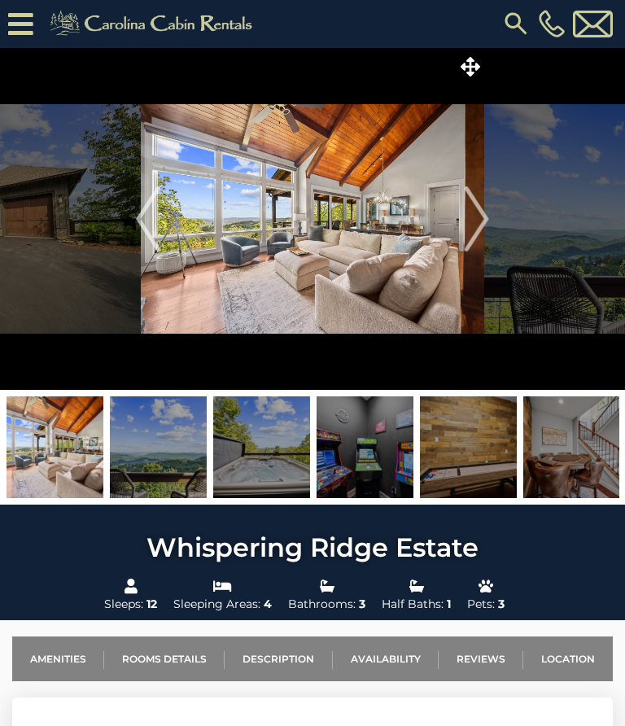
click at [480, 217] on img "Next" at bounding box center [477, 218] width 24 height 65
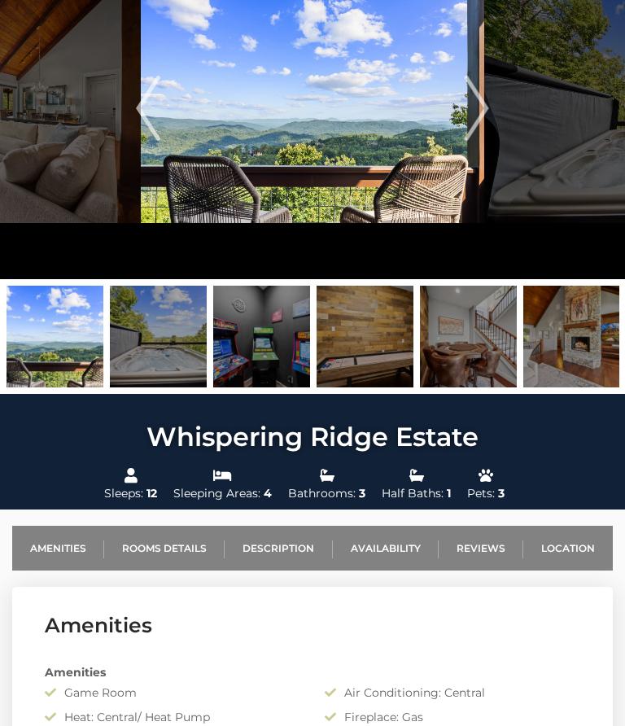
scroll to position [0, 0]
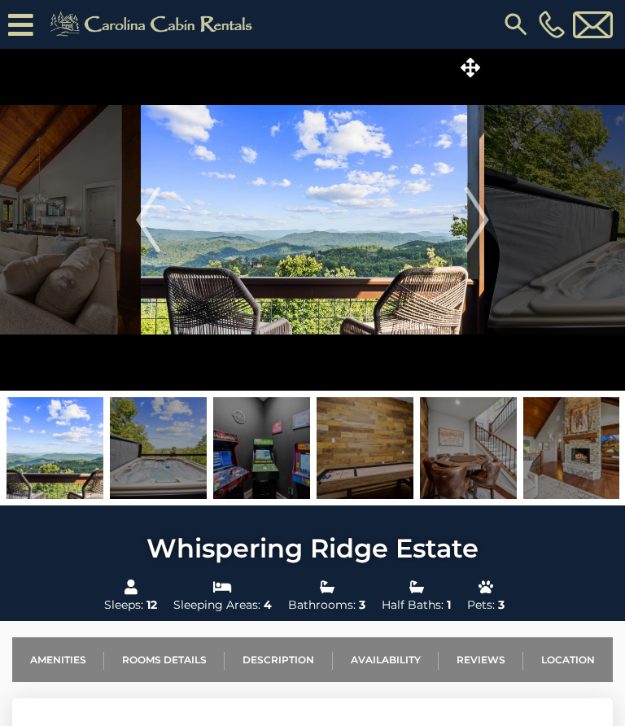
click at [476, 61] on icon at bounding box center [471, 68] width 20 height 20
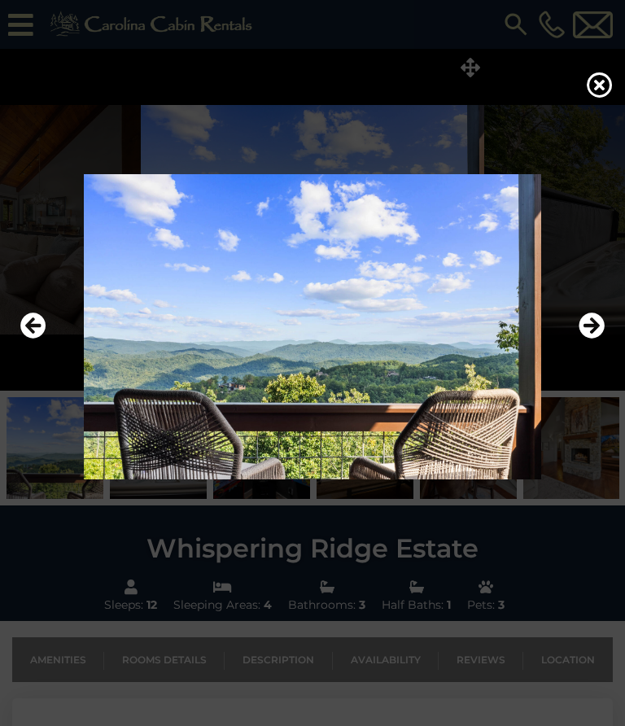
click at [469, 59] on div at bounding box center [312, 363] width 625 height 726
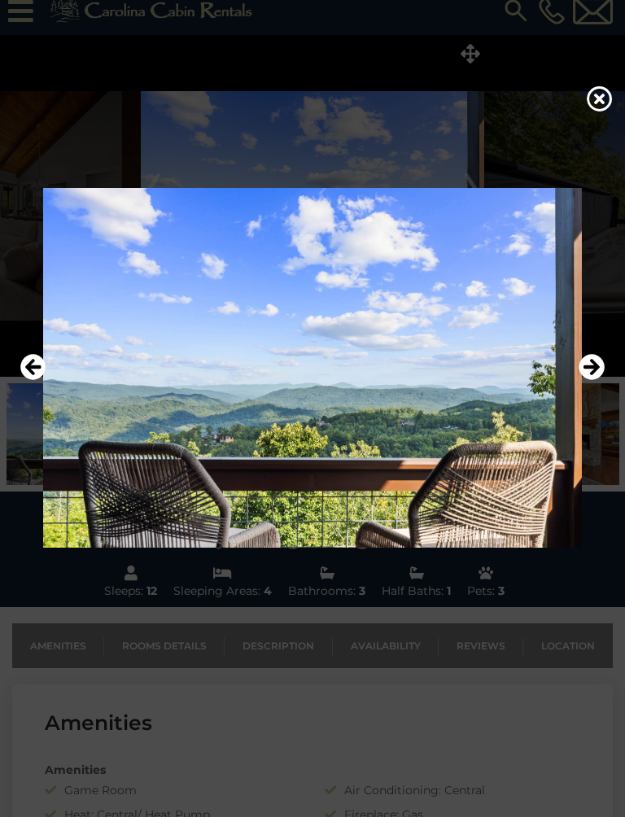
click at [601, 320] on img at bounding box center [312, 368] width 593 height 360
click at [601, 362] on icon "Next" at bounding box center [592, 367] width 26 height 26
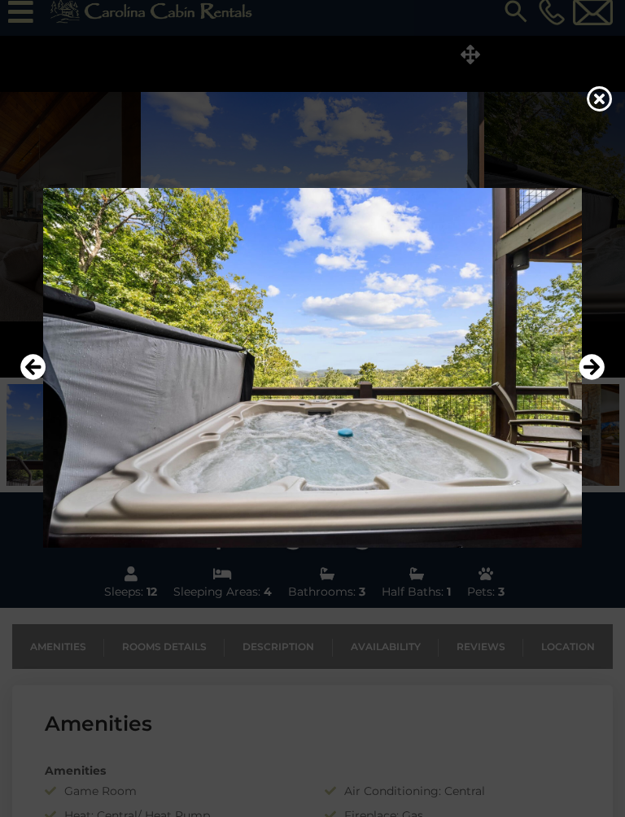
click at [591, 369] on icon "Next" at bounding box center [592, 367] width 26 height 26
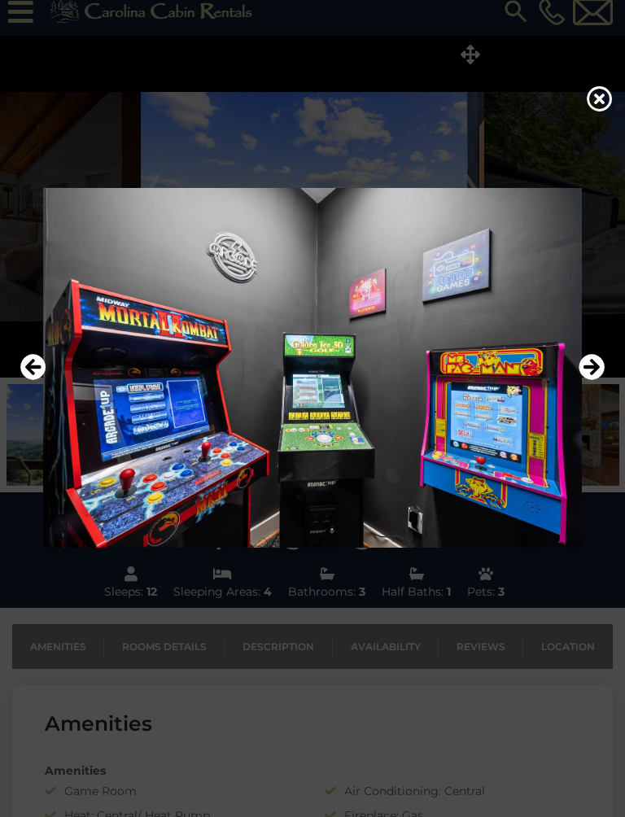
click at [600, 370] on icon "Next" at bounding box center [592, 367] width 26 height 26
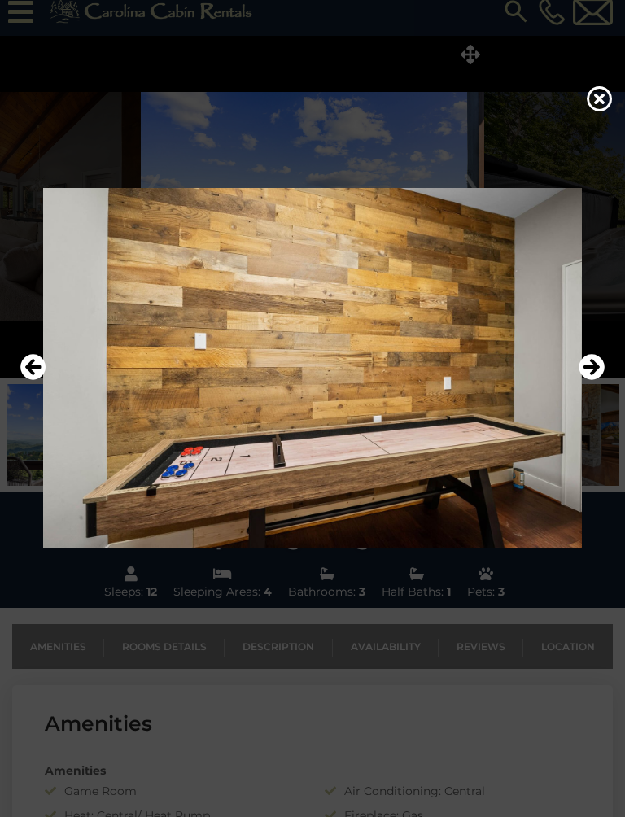
click at [601, 367] on icon "Next" at bounding box center [592, 367] width 26 height 26
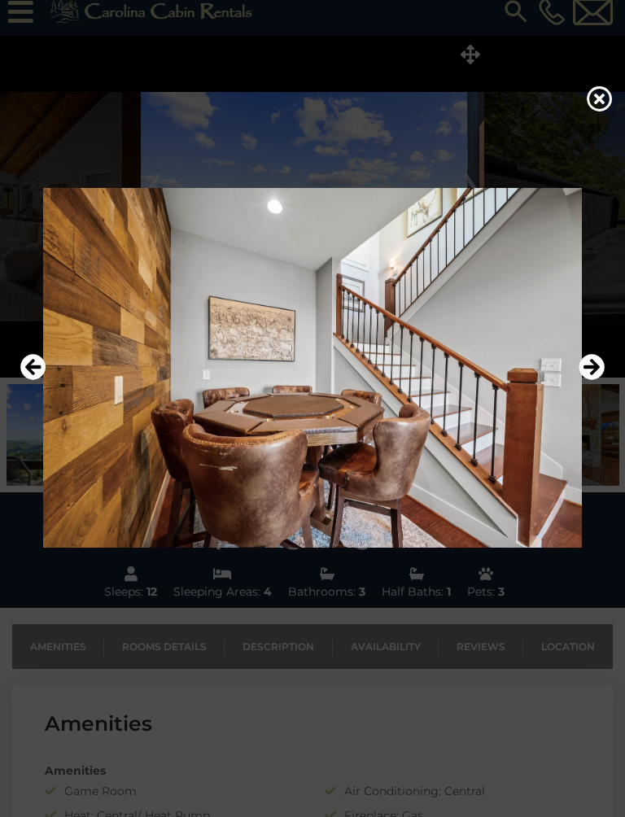
click at [598, 368] on icon "Next" at bounding box center [592, 367] width 26 height 26
